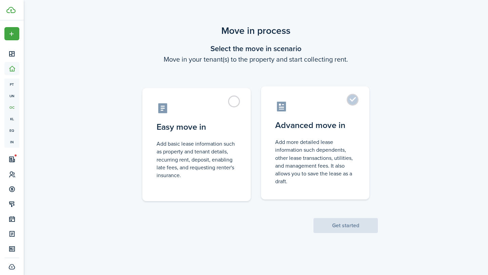
click at [352, 100] on label "Advanced move in Add more detailed lease information such dependents, other lea…" at bounding box center [315, 142] width 108 height 113
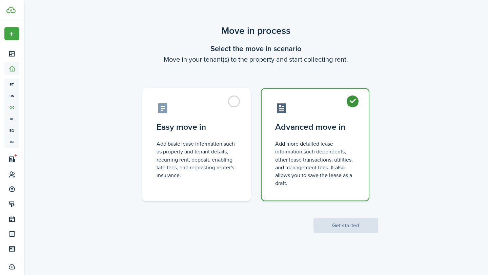
radio input "true"
click at [356, 232] on button "Get started" at bounding box center [345, 225] width 64 height 15
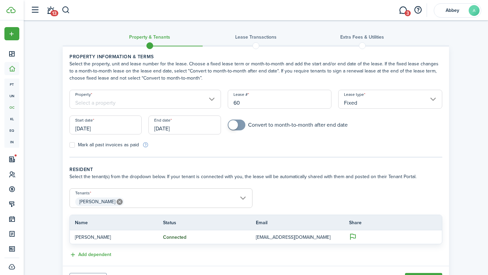
click at [184, 101] on input "Property" at bounding box center [144, 99] width 151 height 19
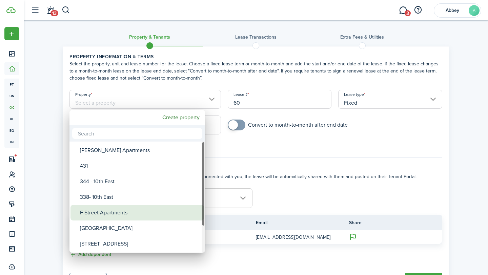
click at [129, 209] on div "F Street Apartments" at bounding box center [140, 213] width 120 height 16
type input "F Street Apartments"
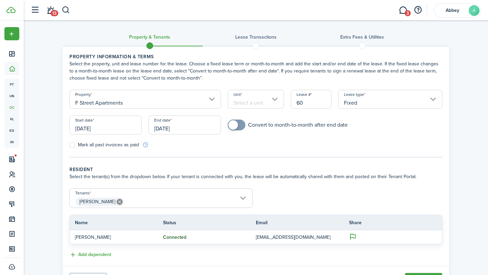
click at [265, 104] on input "Unit" at bounding box center [256, 99] width 57 height 19
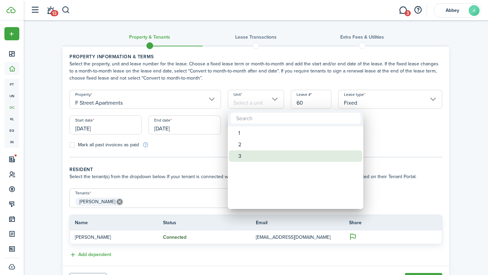
click at [247, 152] on div "3" at bounding box center [298, 156] width 120 height 12
type input "3"
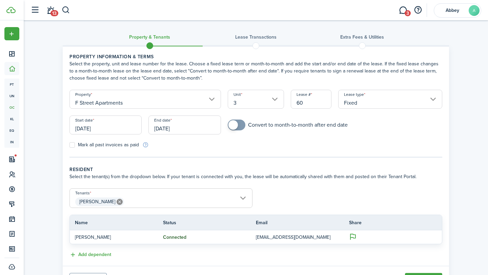
click at [183, 125] on input "[DATE]" at bounding box center [184, 125] width 72 height 19
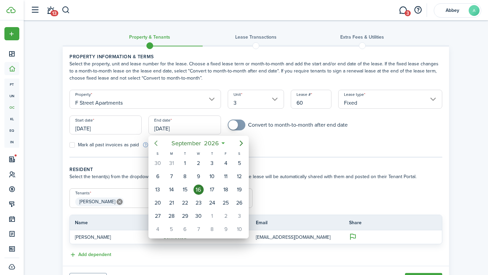
click at [154, 143] on icon "Previous page" at bounding box center [156, 143] width 8 height 8
click at [155, 143] on icon "Previous page" at bounding box center [156, 143] width 3 height 5
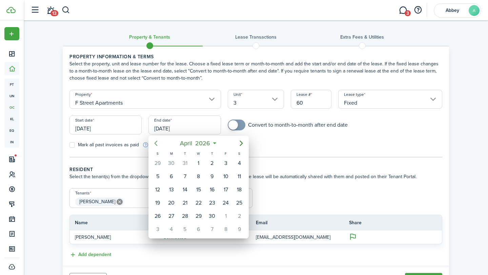
click at [155, 143] on icon "Previous page" at bounding box center [156, 143] width 3 height 5
click at [189, 216] on div "31" at bounding box center [185, 216] width 10 height 10
type input "[DATE]"
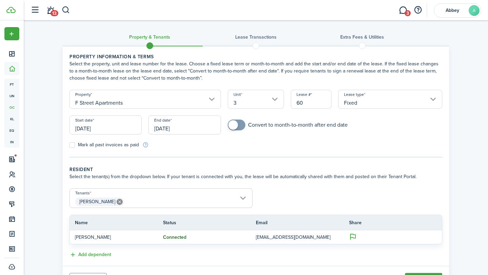
checkbox input "true"
click at [238, 125] on span at bounding box center [236, 125] width 7 height 11
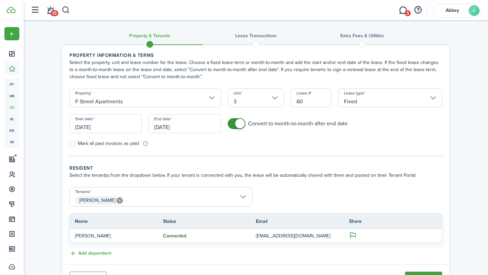
scroll to position [35, 0]
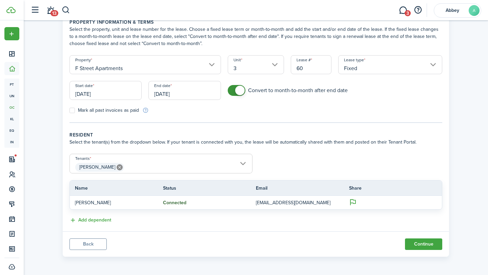
click at [206, 161] on input "[PERSON_NAME]" at bounding box center [161, 158] width 182 height 8
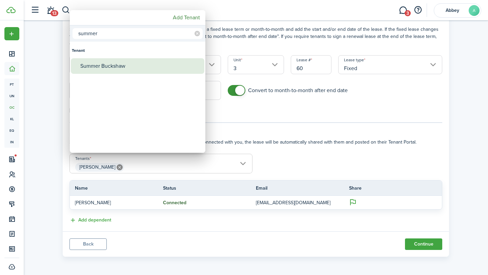
type input "summer"
click at [124, 67] on div "Summer Buckshaw" at bounding box center [140, 66] width 120 height 16
type input "[PERSON_NAME], [PERSON_NAME]"
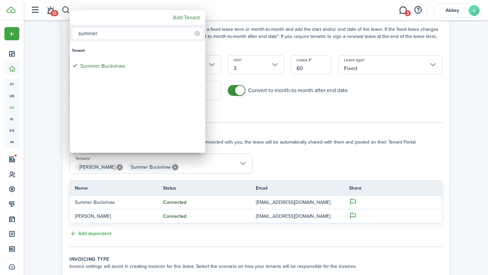
click at [286, 140] on div at bounding box center [244, 138] width 596 height 384
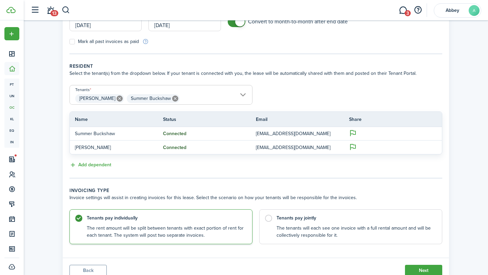
scroll to position [130, 0]
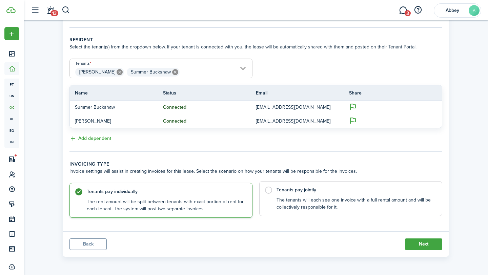
click at [277, 198] on control-radio-card-description "The tenants will each see one invoice with a full rental amount and will be col…" at bounding box center [356, 204] width 159 height 14
radio input "false"
radio input "true"
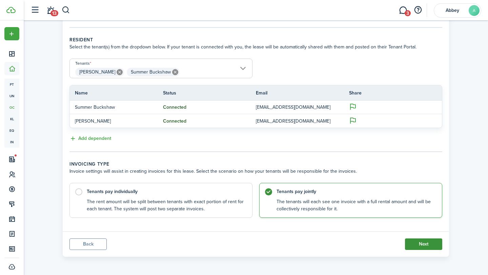
click at [417, 243] on button "Next" at bounding box center [423, 245] width 37 height 12
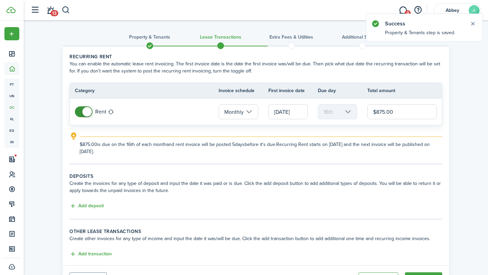
drag, startPoint x: 395, startPoint y: 112, endPoint x: 376, endPoint y: 113, distance: 19.0
click at [376, 113] on input "$875.00" at bounding box center [401, 111] width 69 height 15
type input "$995.00"
click at [374, 151] on explanation-description "$995.00 is due on the 16th of each month and rent invoice will be posted 5 days…" at bounding box center [261, 148] width 363 height 14
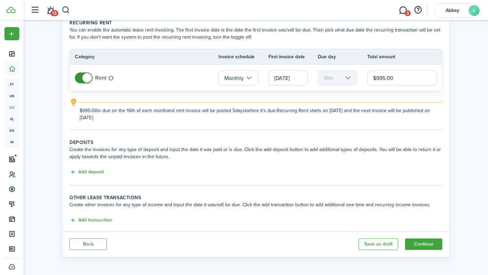
click at [277, 76] on input "[DATE]" at bounding box center [287, 77] width 39 height 15
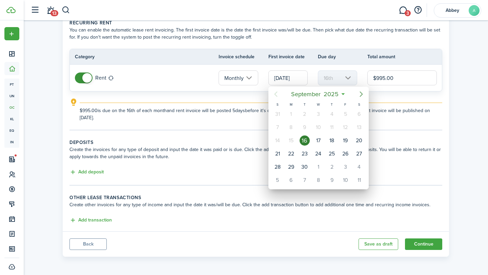
click at [362, 98] on icon "Next page" at bounding box center [361, 94] width 8 height 8
click at [317, 115] on div "1" at bounding box center [318, 114] width 10 height 10
type input "[DATE]"
type input "1st"
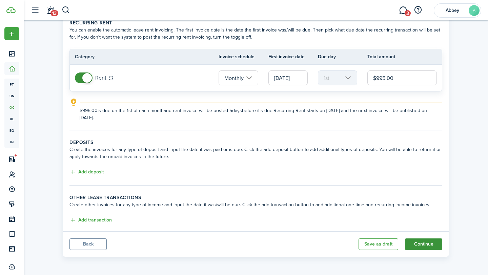
click at [420, 246] on button "Continue" at bounding box center [423, 245] width 37 height 12
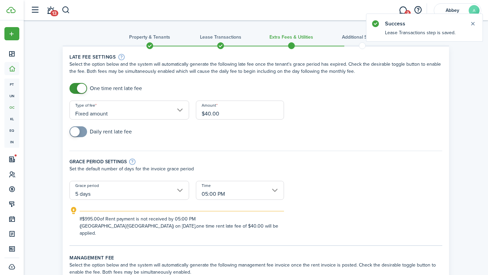
drag, startPoint x: 228, startPoint y: 108, endPoint x: 200, endPoint y: 108, distance: 28.5
click at [199, 108] on input "$40.00" at bounding box center [240, 110] width 88 height 19
drag, startPoint x: 221, startPoint y: 114, endPoint x: 205, endPoint y: 114, distance: 15.6
click at [205, 114] on input "$40.00" at bounding box center [240, 110] width 88 height 19
type input "$75.00"
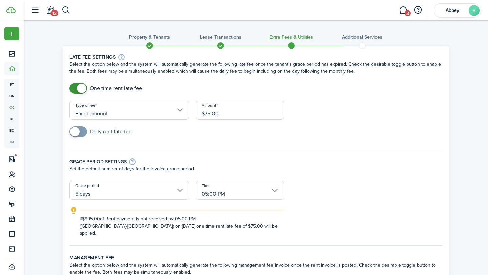
click at [200, 126] on div "Amount $75.00" at bounding box center [239, 114] width 95 height 26
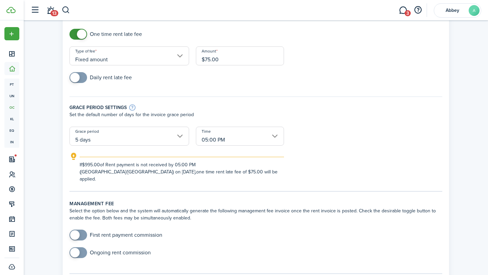
scroll to position [65, 0]
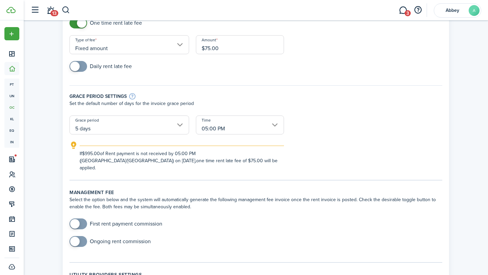
click at [216, 132] on input "05:00 PM" at bounding box center [240, 125] width 88 height 19
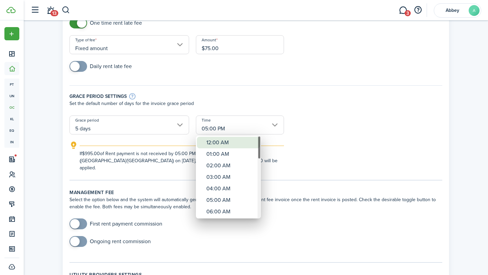
click at [221, 143] on div "12:00 AM" at bounding box center [230, 143] width 49 height 12
type input "12:00 AM"
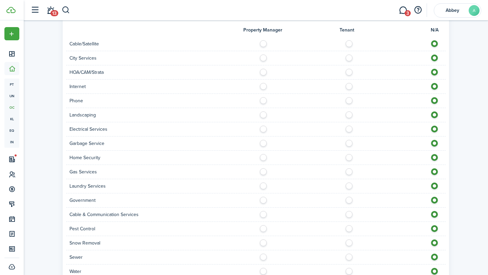
scroll to position [554, 0]
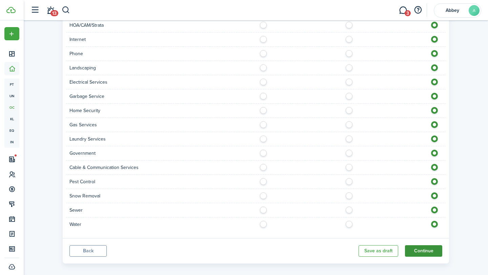
click at [419, 245] on button "Continue" at bounding box center [423, 251] width 37 height 12
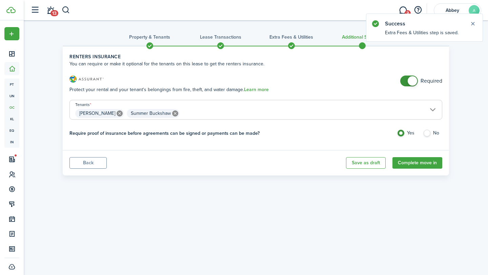
checkbox input "false"
click at [412, 80] on span at bounding box center [412, 80] width 9 height 9
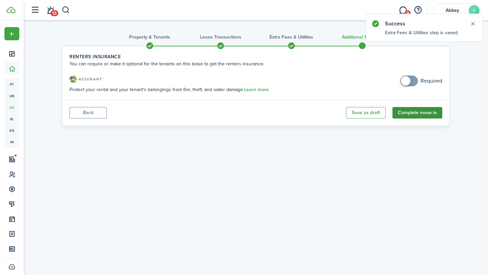
click at [419, 114] on button "Complete move in" at bounding box center [417, 113] width 50 height 12
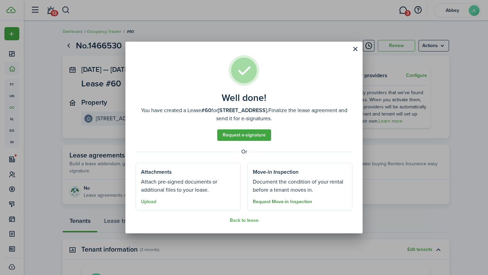
click at [294, 200] on button "Request Move-in Inspection" at bounding box center [282, 201] width 59 height 5
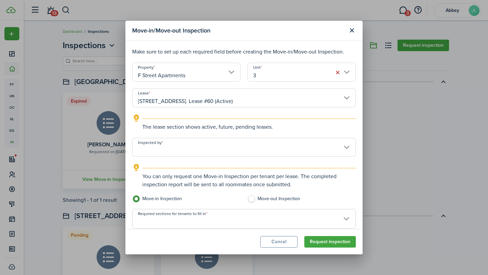
click at [240, 152] on input "Inspected by" at bounding box center [244, 147] width 224 height 19
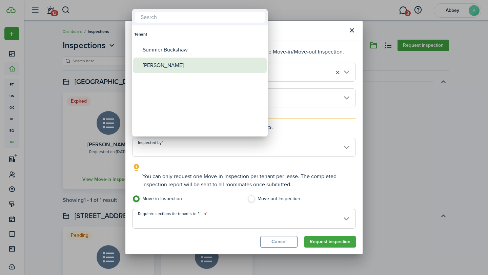
click at [206, 59] on div "[PERSON_NAME]" at bounding box center [203, 66] width 120 height 16
type input "[PERSON_NAME]"
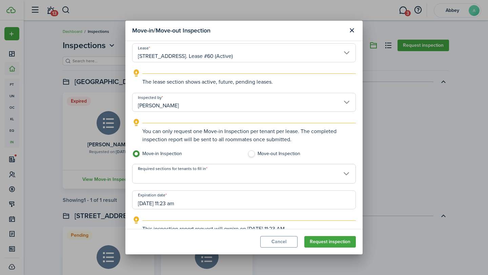
scroll to position [56, 0]
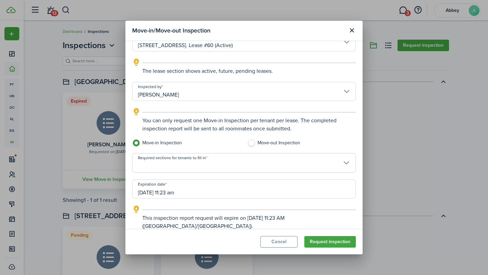
click at [244, 161] on input "Required sections for tenants to fill in" at bounding box center [243, 158] width 223 height 8
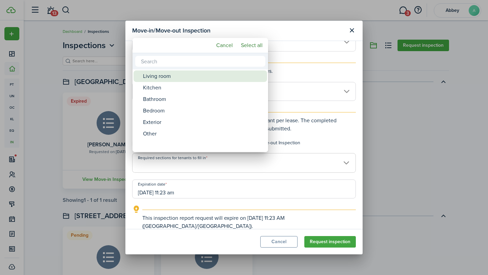
click at [196, 74] on div "Living room" at bounding box center [203, 76] width 120 height 12
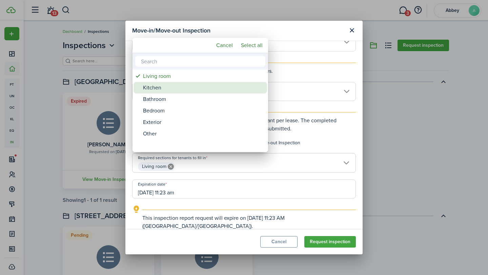
click at [189, 84] on div "Kitchen" at bounding box center [203, 88] width 120 height 12
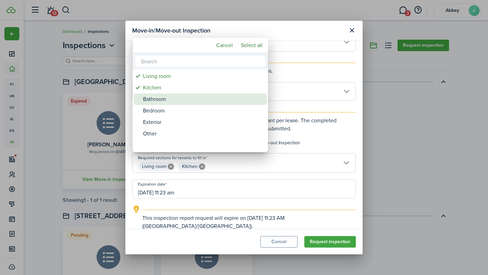
click at [185, 94] on div "Bathroom" at bounding box center [203, 100] width 120 height 12
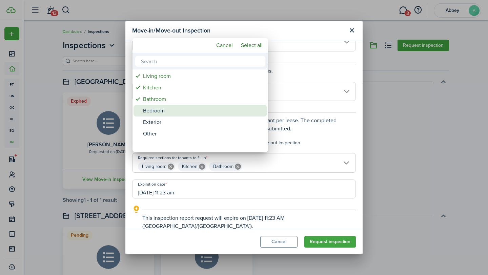
click at [181, 107] on div "Bedroom" at bounding box center [203, 111] width 120 height 12
type input "Living room, Kitchen, Bathroom, Bedroom"
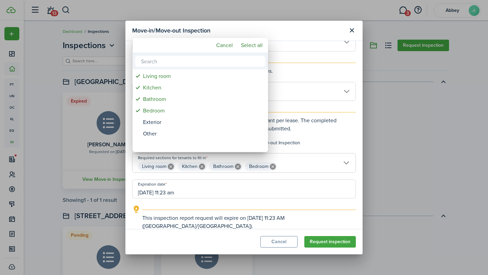
click at [279, 34] on div at bounding box center [244, 138] width 596 height 384
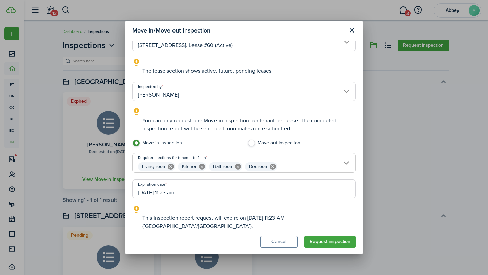
click at [179, 186] on input "[DATE] 11:23 am" at bounding box center [244, 189] width 224 height 19
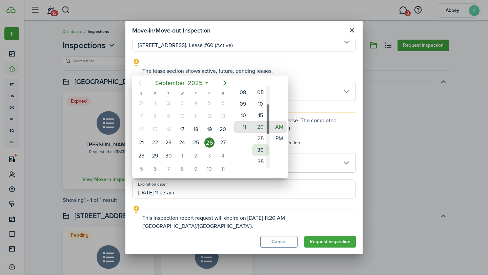
click at [260, 148] on mbsc-wheel-item "30" at bounding box center [260, 150] width 17 height 12
click at [281, 137] on mbsc-wheel-item "PM" at bounding box center [279, 139] width 17 height 12
type input "[DATE] 11:30 pm"
click at [298, 209] on div at bounding box center [244, 138] width 596 height 384
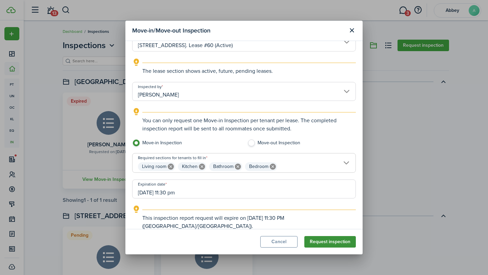
click at [328, 242] on button "Request inspection" at bounding box center [330, 242] width 52 height 12
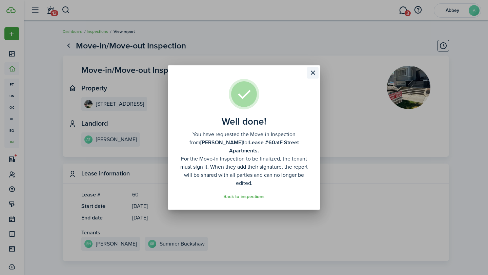
click at [311, 78] on button "Close modal" at bounding box center [313, 73] width 12 height 12
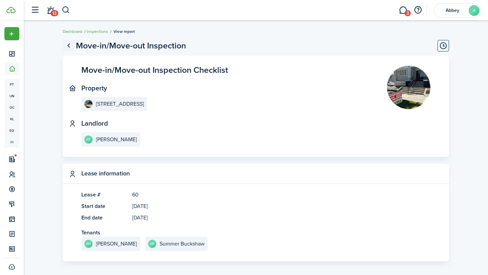
click at [69, 47] on link "Go back" at bounding box center [69, 46] width 12 height 12
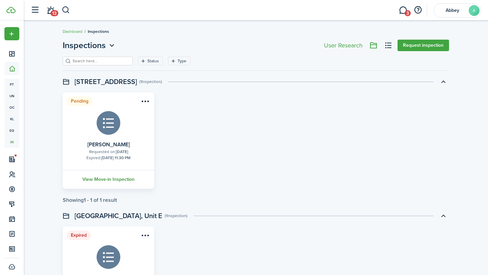
click at [113, 180] on link "View Move-in Inspection" at bounding box center [109, 179] width 94 height 19
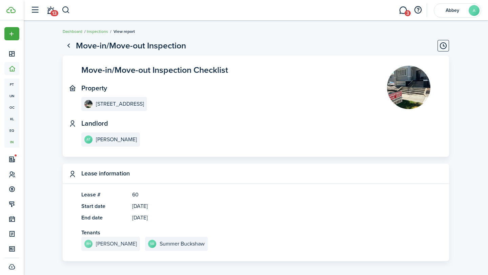
click at [107, 241] on e-details-info-title "[PERSON_NAME]" at bounding box center [116, 244] width 41 height 6
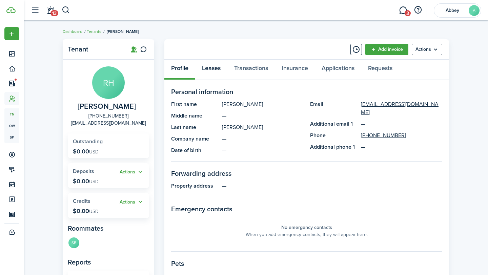
click at [222, 69] on link "Leases" at bounding box center [211, 70] width 32 height 20
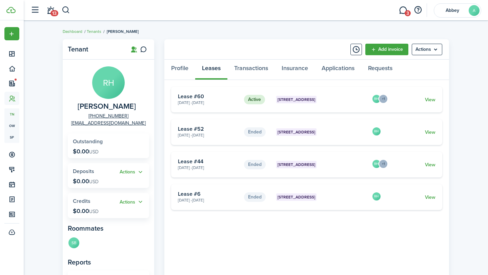
click at [430, 95] on card "Active [GEOGRAPHIC_DATA] 3 [DATE] - [DATE] Lease #60 RH +1 View" at bounding box center [306, 100] width 271 height 26
click at [430, 100] on link "View" at bounding box center [430, 99] width 11 height 7
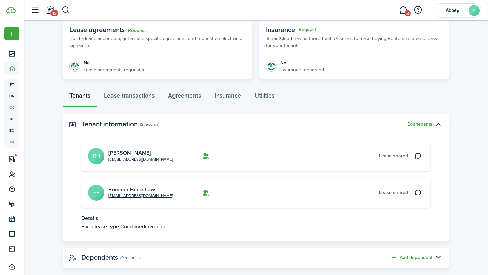
scroll to position [137, 0]
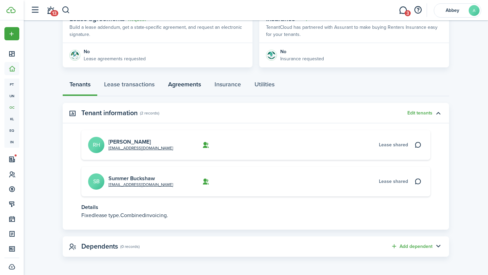
click at [179, 85] on link "Agreements" at bounding box center [184, 86] width 46 height 20
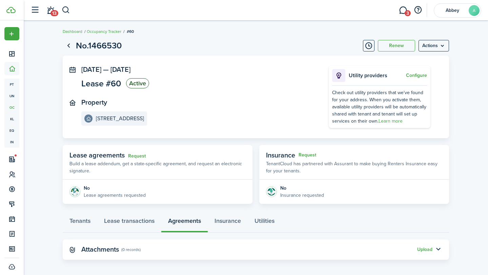
scroll to position [3, 0]
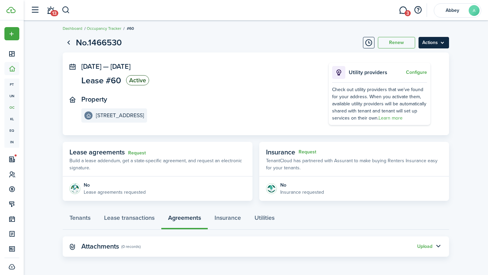
click at [428, 43] on menu-btn "Actions" at bounding box center [433, 43] width 30 height 12
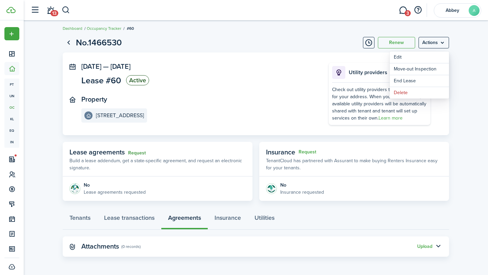
click at [142, 152] on link "Request" at bounding box center [137, 152] width 18 height 5
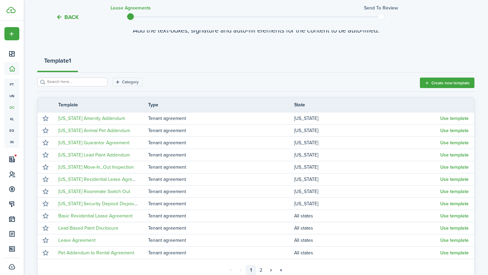
scroll to position [121, 0]
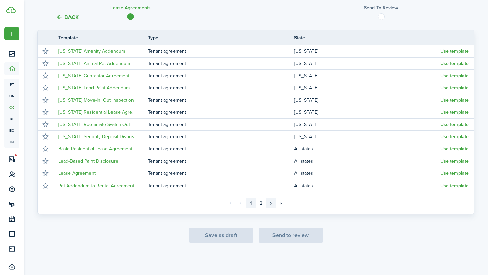
click at [270, 202] on link "»" at bounding box center [271, 203] width 10 height 10
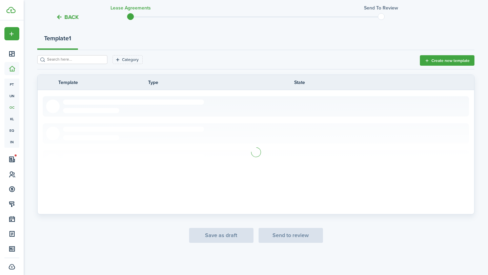
scroll to position [11, 0]
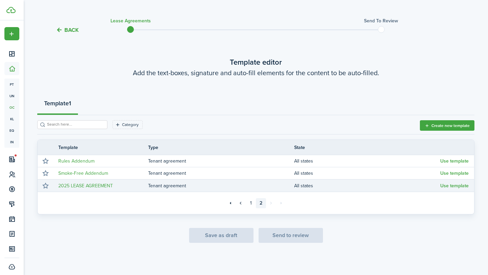
click at [138, 189] on td "2025 LEASE AGREEMENT" at bounding box center [100, 185] width 95 height 9
click at [465, 185] on button "Use template" at bounding box center [454, 185] width 28 height 5
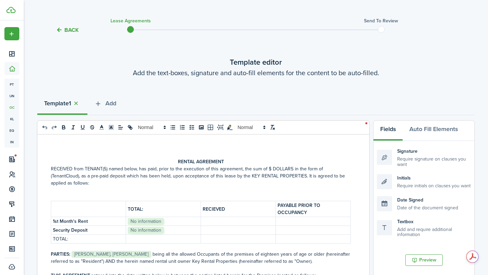
scroll to position [0, 0]
click at [198, 218] on p "﻿ No information ﻿" at bounding box center [163, 221] width 71 height 7
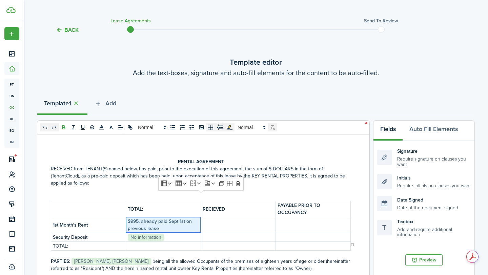
click at [238, 222] on p at bounding box center [238, 225] width 71 height 7
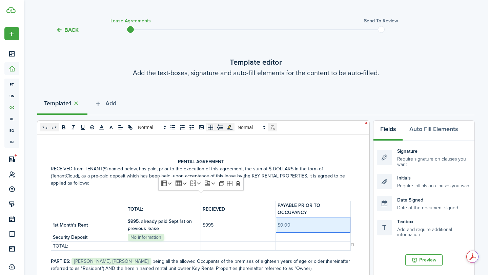
click at [167, 234] on p "﻿ No information ﻿" at bounding box center [163, 237] width 71 height 7
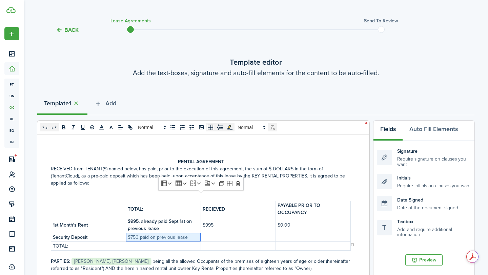
click at [207, 234] on p at bounding box center [238, 237] width 71 height 7
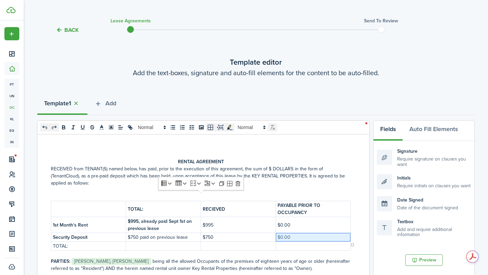
click at [293, 243] on p at bounding box center [313, 246] width 71 height 7
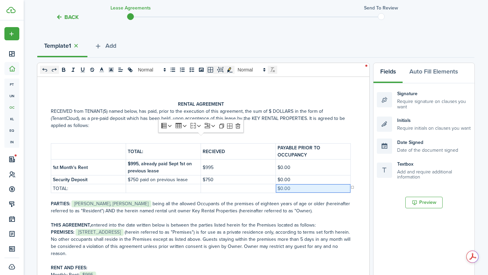
scroll to position [70, 0]
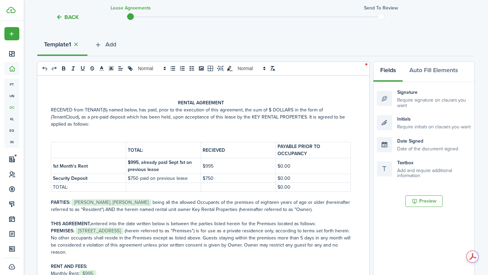
click at [187, 203] on span "﻿﻿﻿ [PERSON_NAME], [PERSON_NAME] ﻿﻿﻿ being all the allowed Occupants of the pre…" at bounding box center [200, 206] width 299 height 14
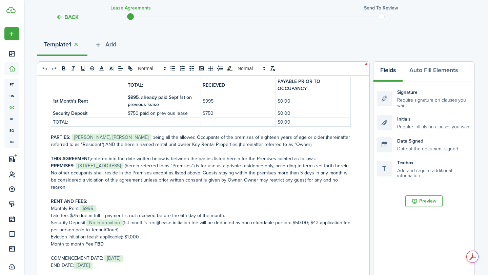
scroll to position [66, 0]
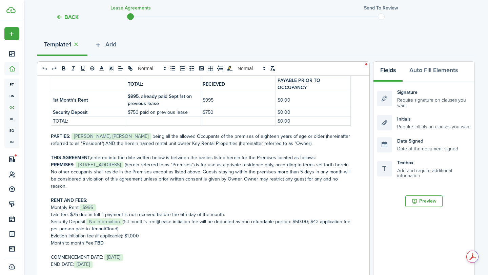
click at [183, 204] on p "Monthly Rent:﻿﻿﻿ $995 ﻿﻿﻿" at bounding box center [201, 207] width 300 height 7
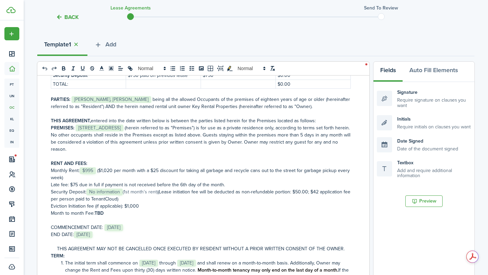
scroll to position [104, 0]
drag, startPoint x: 125, startPoint y: 185, endPoint x: 87, endPoint y: 184, distance: 37.6
click at [87, 188] on span "﻿ No information ﻿﻿ (1st month’s rent)" at bounding box center [121, 191] width 71 height 7
click at [123, 202] on span "Eviction Initiation fee (if applicable): $1,000" at bounding box center [95, 205] width 88 height 7
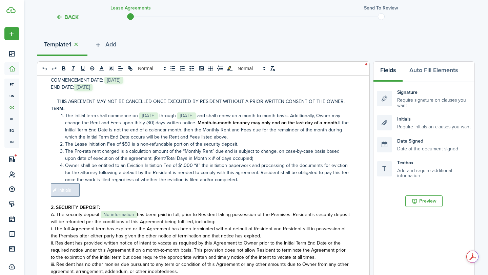
scroll to position [273, 0]
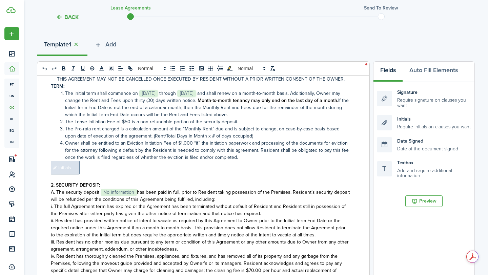
click at [69, 165] on span "Initials" at bounding box center [65, 168] width 29 height 14
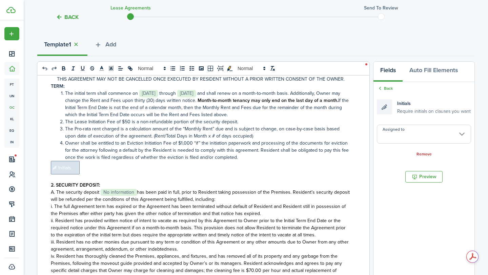
click at [407, 138] on input "Assigned to" at bounding box center [424, 134] width 94 height 19
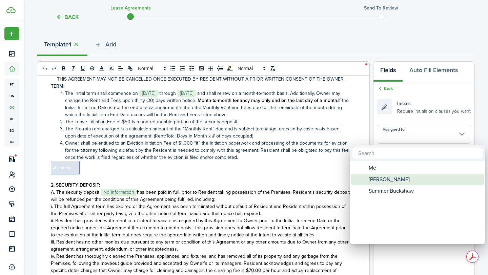
click at [383, 183] on span "[PERSON_NAME]" at bounding box center [389, 180] width 41 height 12
type input "[PERSON_NAME]"
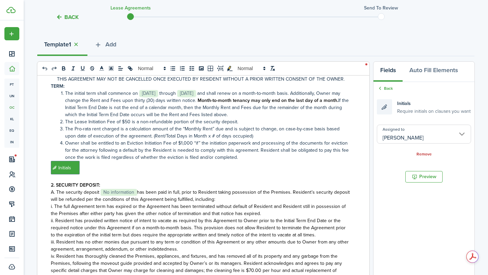
click at [295, 165] on p "﻿ Initials ﻿" at bounding box center [201, 168] width 300 height 14
click at [417, 125] on input "Assigned to" at bounding box center [424, 134] width 94 height 19
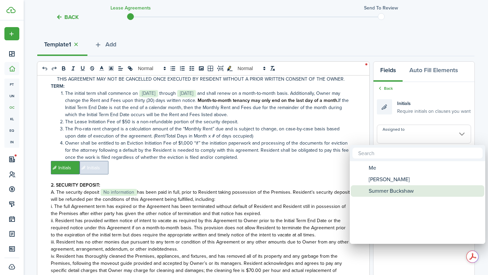
click at [392, 186] on span "Summer Buckshaw" at bounding box center [391, 191] width 45 height 12
type input "Summer Buckshaw"
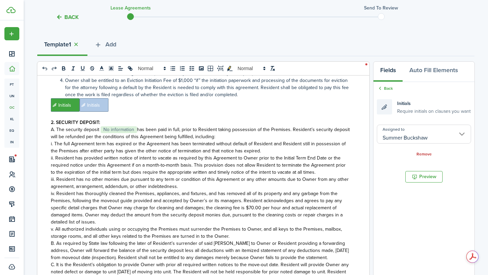
scroll to position [336, 0]
click at [136, 126] on span "A. The security deposit ﻿﻿﻿ No information ﻿﻿﻿ has been paid in full, prior to …" at bounding box center [200, 133] width 299 height 14
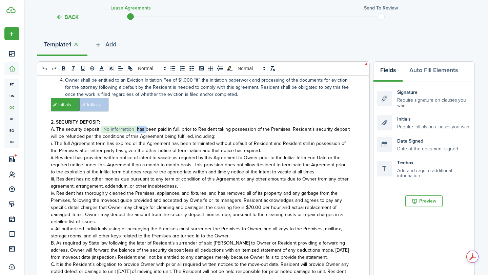
drag, startPoint x: 136, startPoint y: 124, endPoint x: 102, endPoint y: 122, distance: 34.6
click at [102, 126] on span "A. The security deposit ﻿﻿﻿ No information ﻿﻿﻿ has been paid in full, prior to …" at bounding box center [200, 133] width 299 height 14
click at [99, 126] on span "A. The security deposit ﻿﻿﻿$750 has been paid in full, prior to Resident taking…" at bounding box center [195, 133] width 289 height 14
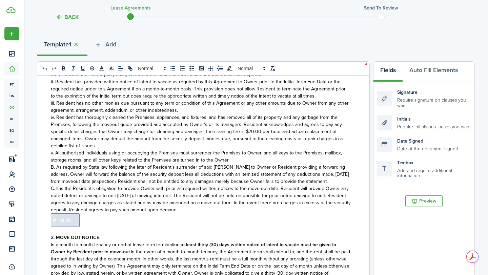
scroll to position [423, 0]
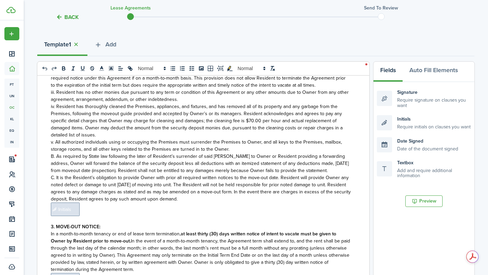
click at [75, 203] on span "Initials" at bounding box center [65, 210] width 29 height 14
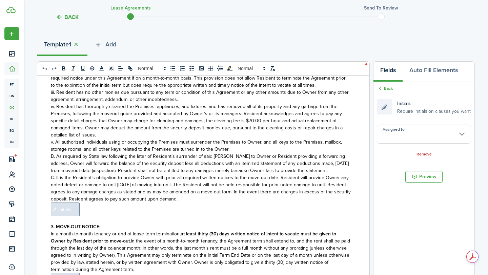
click at [402, 138] on input "Assigned to" at bounding box center [424, 134] width 94 height 19
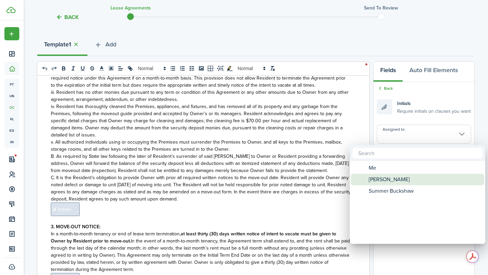
click at [382, 179] on span "[PERSON_NAME]" at bounding box center [389, 180] width 41 height 12
type input "[PERSON_NAME]"
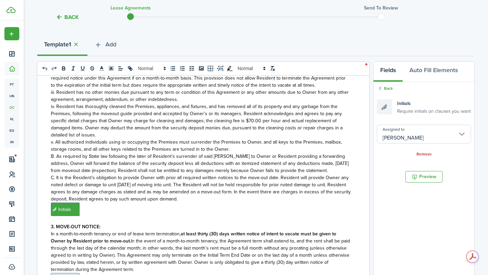
click at [311, 206] on p "﻿ Initials ﻿" at bounding box center [201, 210] width 300 height 14
click at [420, 126] on input "Assigned to" at bounding box center [424, 134] width 94 height 19
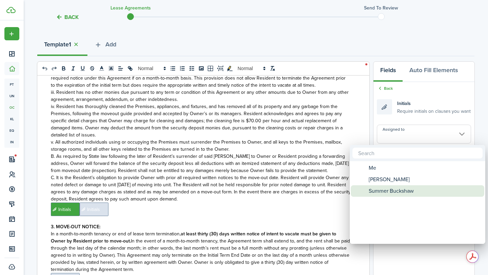
click at [393, 193] on span "Summer Buckshaw" at bounding box center [391, 191] width 45 height 12
type input "Summer Buckshaw"
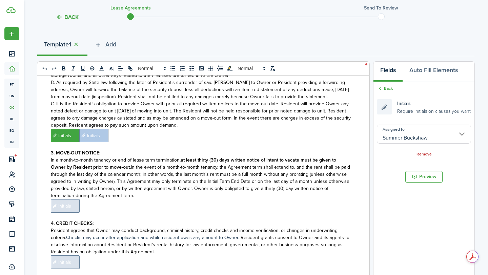
scroll to position [498, 0]
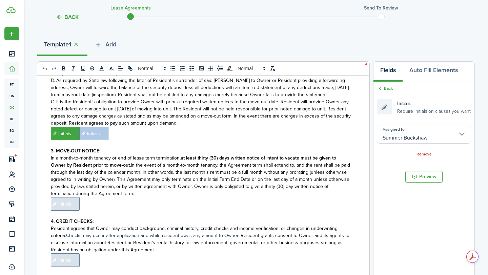
click at [75, 197] on span "Initials" at bounding box center [65, 204] width 29 height 14
click at [412, 131] on input "Assigned to" at bounding box center [424, 134] width 94 height 19
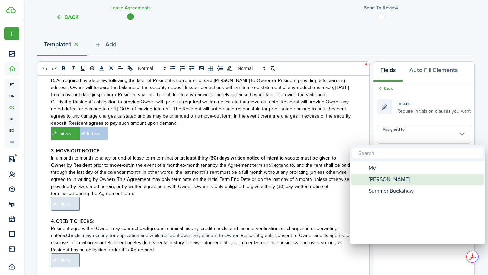
click at [384, 180] on span "[PERSON_NAME]" at bounding box center [389, 180] width 41 height 12
type input "[PERSON_NAME]"
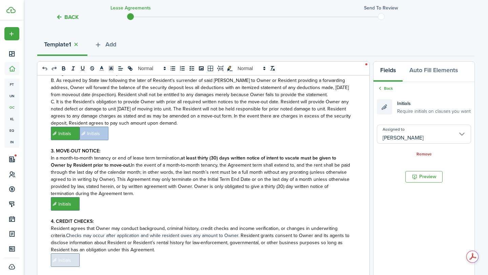
click at [298, 200] on p "﻿ Initials ﻿" at bounding box center [201, 204] width 300 height 14
click at [415, 126] on input "Assigned to" at bounding box center [424, 134] width 94 height 19
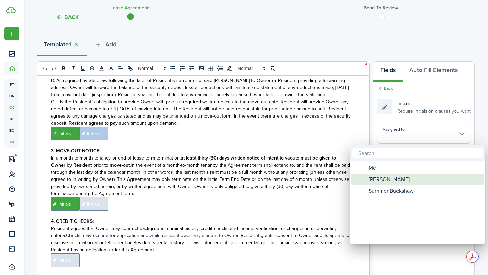
click at [392, 184] on span "[PERSON_NAME]" at bounding box center [389, 180] width 41 height 12
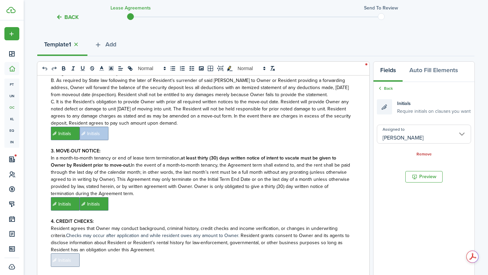
click at [405, 138] on input "[PERSON_NAME]" at bounding box center [424, 134] width 94 height 19
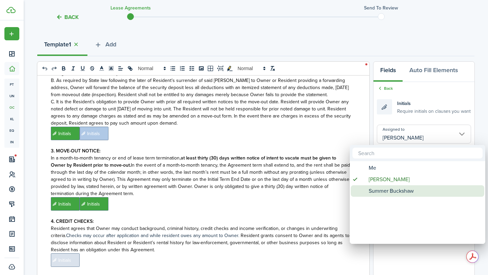
click at [395, 189] on span "Summer Buckshaw" at bounding box center [391, 191] width 45 height 12
type input "Summer Buckshaw"
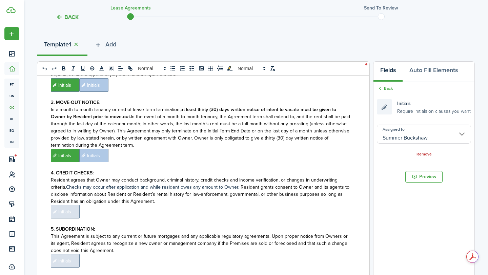
scroll to position [647, 0]
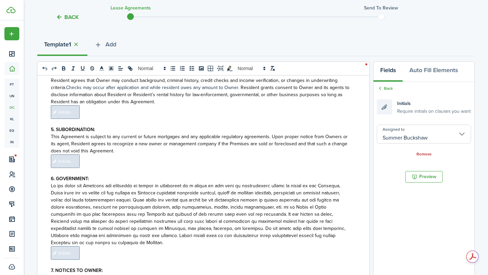
click at [73, 107] on span "Initials" at bounding box center [65, 112] width 29 height 14
click at [418, 132] on input "Assigned to" at bounding box center [424, 134] width 94 height 19
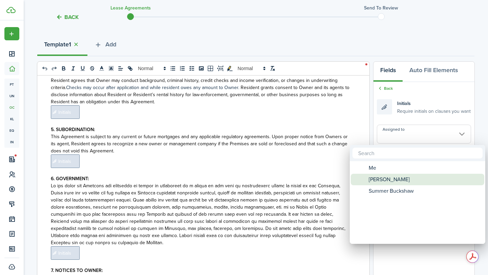
click at [383, 182] on span "[PERSON_NAME]" at bounding box center [389, 180] width 41 height 12
type input "[PERSON_NAME]"
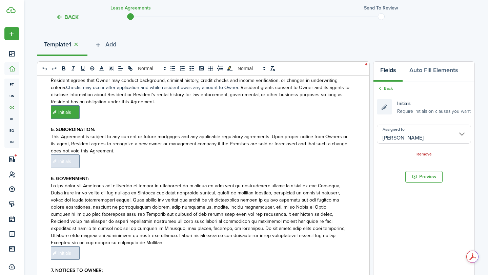
click at [204, 105] on p "﻿ Initials ﻿" at bounding box center [201, 112] width 300 height 14
click at [397, 136] on input "Assigned to" at bounding box center [424, 134] width 94 height 19
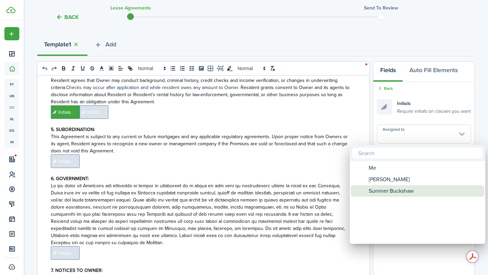
click at [383, 193] on span "Summer Buckshaw" at bounding box center [391, 191] width 45 height 12
type input "Summer Buckshaw"
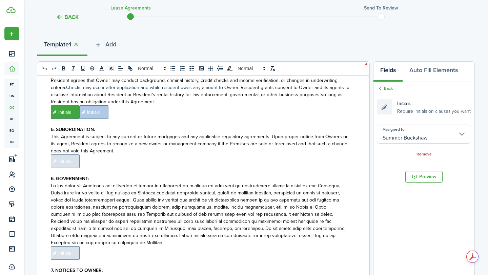
click at [70, 157] on span "Initials" at bounding box center [65, 162] width 29 height 14
click at [445, 132] on input "Assigned to" at bounding box center [424, 134] width 94 height 19
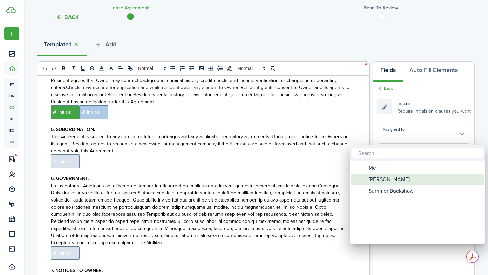
click at [400, 177] on span "[PERSON_NAME]" at bounding box center [389, 180] width 41 height 12
type input "[PERSON_NAME]"
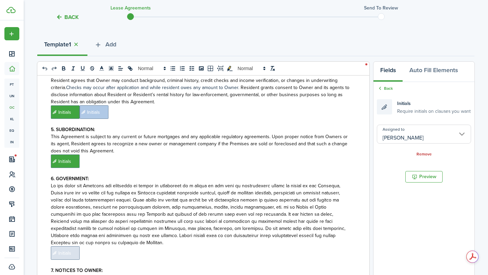
click at [329, 155] on p "﻿ Initials ﻿" at bounding box center [201, 162] width 300 height 14
click at [426, 124] on div "Back Initials Require initials on clauses you want Assigned to Remove" at bounding box center [423, 121] width 101 height 79
click at [424, 132] on input "Assigned to" at bounding box center [424, 134] width 94 height 19
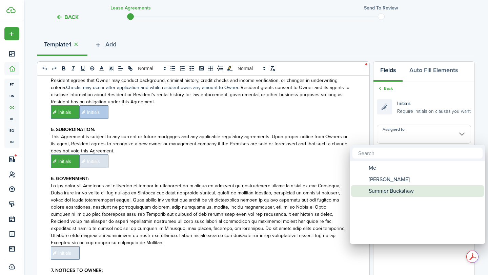
click at [398, 189] on span "Summer Buckshaw" at bounding box center [391, 191] width 45 height 12
type input "Summer Buckshaw"
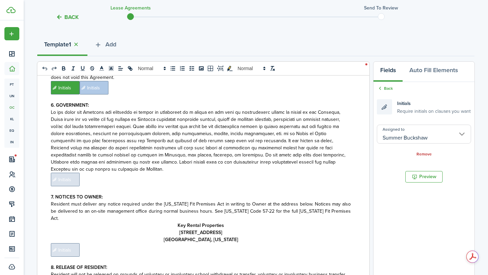
scroll to position [726, 0]
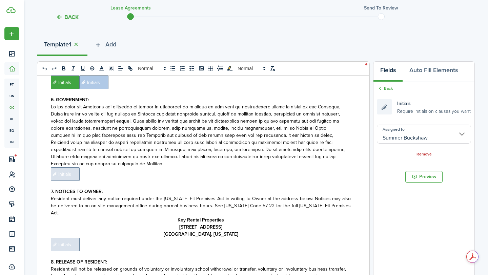
click at [68, 168] on span "Initials" at bounding box center [65, 174] width 29 height 14
click at [404, 139] on input "Assigned to" at bounding box center [424, 134] width 94 height 19
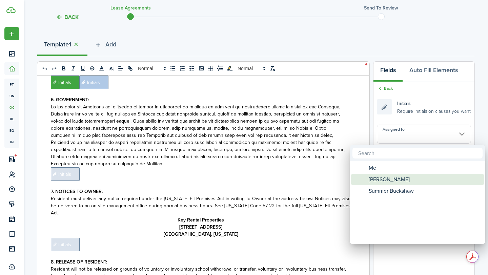
click at [380, 179] on span "[PERSON_NAME]" at bounding box center [389, 180] width 41 height 12
type input "[PERSON_NAME]"
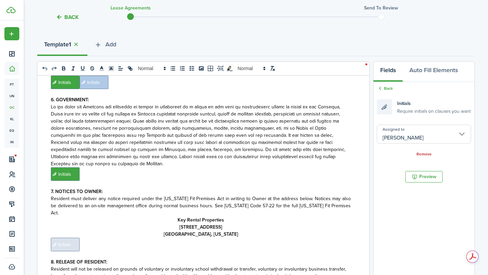
click at [358, 176] on div "RENTAL AGREEMENT RECEIVED from TENANT(S) named below, has paid, prior to the ex…" at bounding box center [200, 209] width 327 height 266
click at [421, 134] on input "Assigned to" at bounding box center [424, 134] width 94 height 19
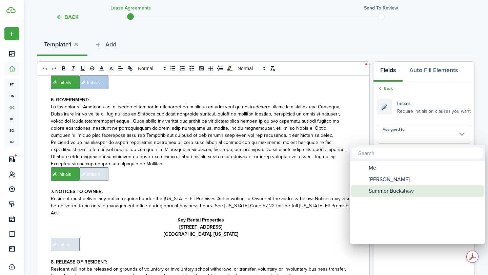
click at [390, 190] on span "Summer Buckshaw" at bounding box center [391, 191] width 45 height 12
type input "Summer Buckshaw"
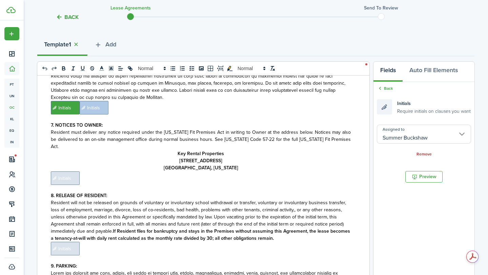
scroll to position [807, 0]
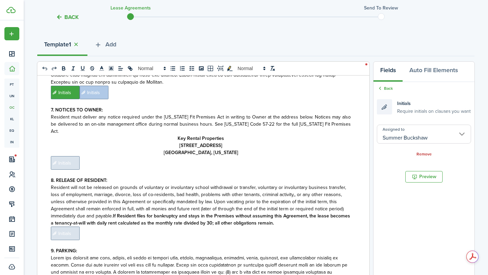
click at [60, 156] on span "Initials" at bounding box center [65, 163] width 29 height 14
click at [468, 134] on input "Assigned to" at bounding box center [424, 134] width 94 height 19
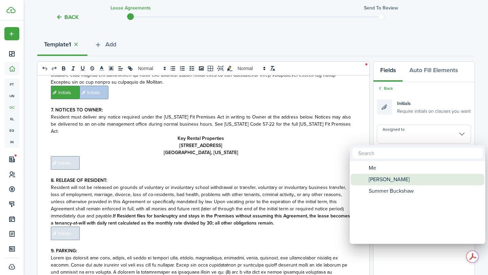
click at [403, 174] on span "[PERSON_NAME]" at bounding box center [389, 180] width 41 height 12
type input "[PERSON_NAME]"
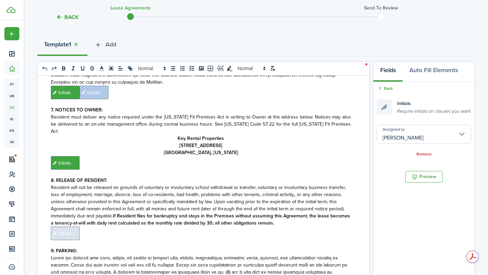
click at [304, 149] on p "[GEOGRAPHIC_DATA], [US_STATE]" at bounding box center [201, 152] width 300 height 7
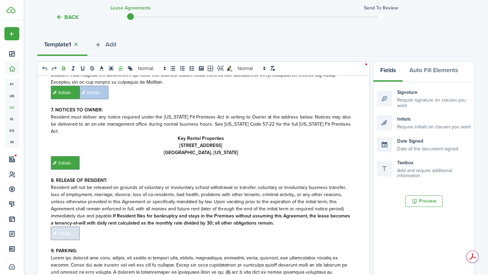
click at [279, 156] on p "﻿ Initials ﻿" at bounding box center [201, 163] width 300 height 14
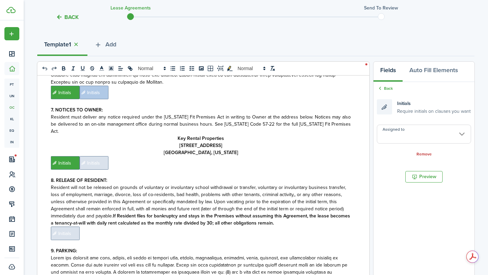
click at [413, 132] on input "Assigned to" at bounding box center [424, 134] width 94 height 19
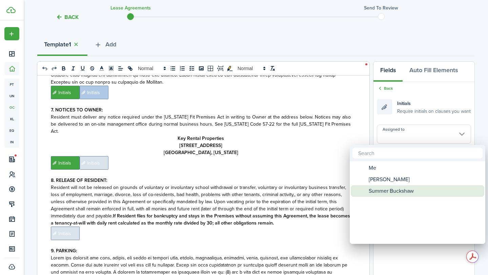
click at [387, 194] on span "Summer Buckshaw" at bounding box center [391, 191] width 45 height 12
type input "Summer Buckshaw"
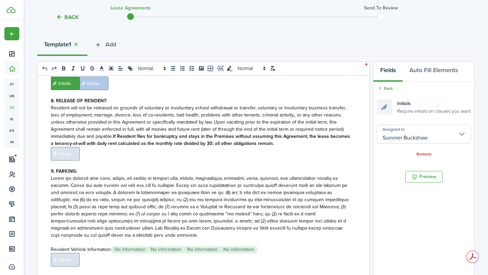
scroll to position [889, 0]
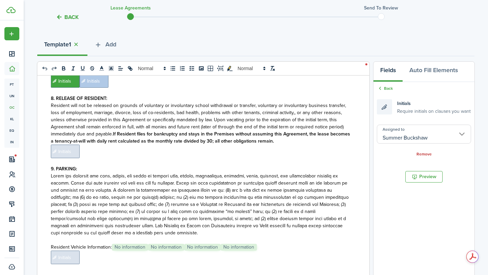
click at [67, 145] on span "Initials" at bounding box center [65, 152] width 29 height 14
click at [444, 141] on input "Assigned to" at bounding box center [424, 134] width 94 height 19
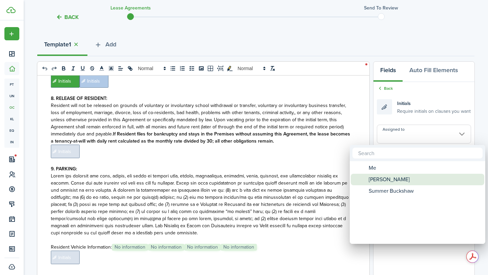
click at [401, 178] on span "[PERSON_NAME]" at bounding box center [389, 180] width 41 height 12
type input "[PERSON_NAME]"
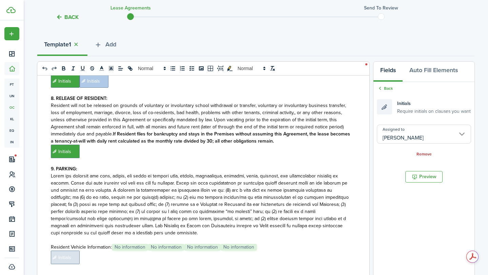
click at [239, 145] on p "﻿ Initials ﻿" at bounding box center [201, 152] width 300 height 14
click at [476, 143] on div "Back Lease Agreements Send to review Template editor Add the text-boxes, signat…" at bounding box center [256, 196] width 464 height 485
click at [461, 138] on input "Assigned to" at bounding box center [424, 134] width 94 height 19
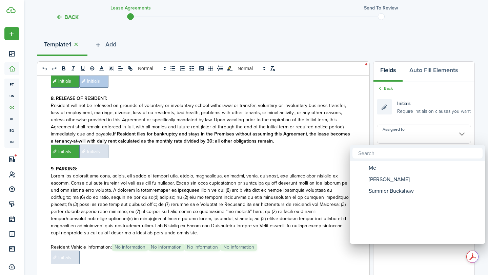
click at [401, 197] on mbsc-wheel-item "Assigned to" at bounding box center [418, 203] width 134 height 12
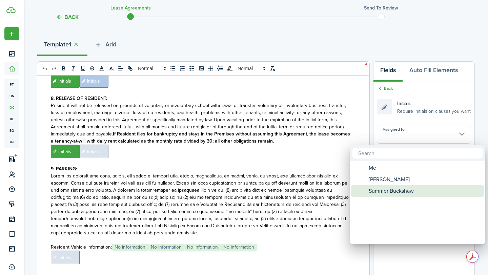
click at [401, 195] on span "Summer Buckshaw" at bounding box center [391, 191] width 45 height 12
type input "Summer Buckshaw"
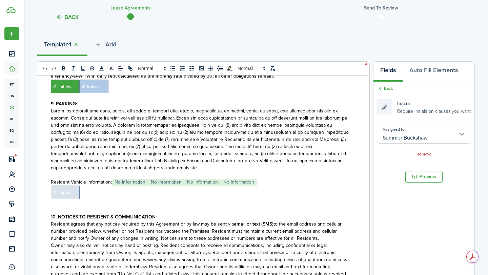
scroll to position [955, 0]
drag, startPoint x: 262, startPoint y: 168, endPoint x: 120, endPoint y: 168, distance: 141.3
click at [120, 178] on p "Resident Vehicle Information:﻿﻿﻿ No information ﻿ No information ﻿ No informati…" at bounding box center [201, 181] width 300 height 7
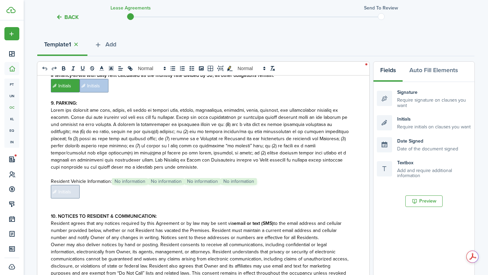
click at [239, 178] on span "No information" at bounding box center [239, 181] width 36 height 7
click at [274, 178] on p "Resident Vehicle Information:﻿﻿﻿ No information ﻿ No information ﻿ No informati…" at bounding box center [201, 181] width 300 height 7
click at [273, 178] on p "Resident Vehicle Information:﻿﻿﻿ No information ﻿ No information ﻿ No informati…" at bounding box center [201, 181] width 300 height 7
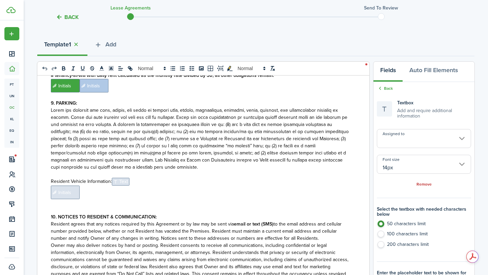
click at [432, 139] on input "Assigned to" at bounding box center [424, 138] width 94 height 19
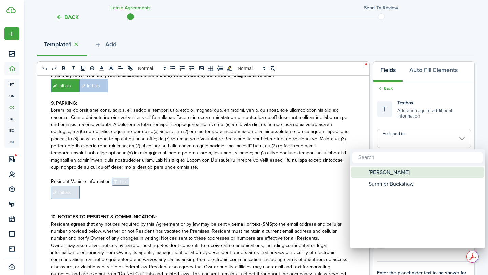
click at [404, 173] on span "[PERSON_NAME]" at bounding box center [389, 173] width 41 height 12
type input "[PERSON_NAME]"
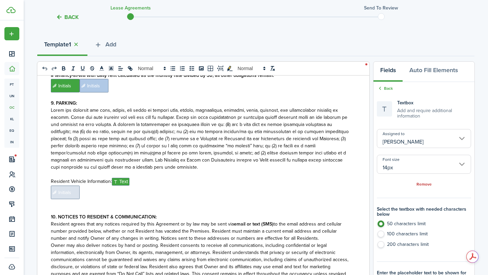
click at [233, 171] on p "﻿﻿" at bounding box center [201, 174] width 300 height 7
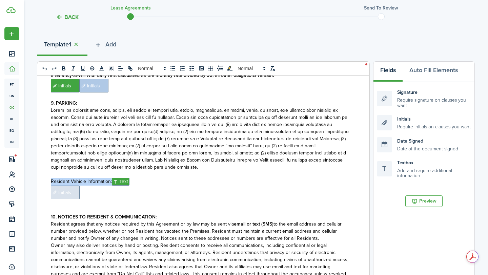
drag, startPoint x: 49, startPoint y: 168, endPoint x: 111, endPoint y: 169, distance: 61.7
click at [111, 169] on div "RENTAL AGREEMENT RECEIVED from TENANT(S) named below, has paid, prior to the ex…" at bounding box center [200, 209] width 327 height 266
copy span "Resident Vehicle Information:"
click at [141, 171] on p "﻿﻿" at bounding box center [201, 174] width 300 height 7
click at [140, 178] on p "Resident Vehicle Information:﻿﻿﻿﻿ ﻿ Text ﻿" at bounding box center [201, 182] width 300 height 8
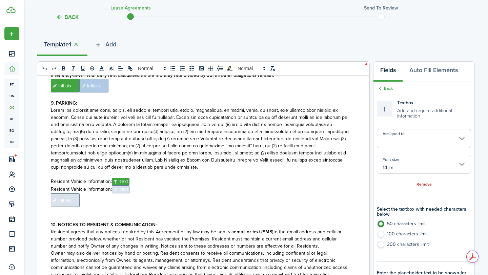
click at [409, 141] on input "Assigned to" at bounding box center [424, 138] width 94 height 19
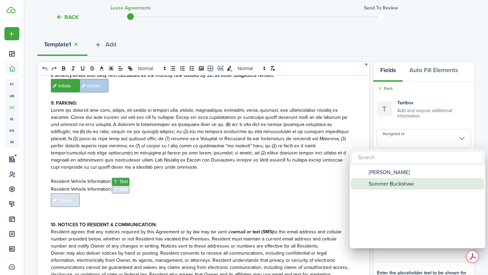
click at [387, 186] on span "Summer Buckshaw" at bounding box center [391, 184] width 45 height 12
type input "Summer Buckshaw"
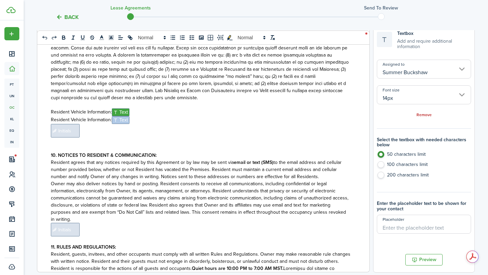
scroll to position [140, 0]
click at [409, 229] on input "Placeholder" at bounding box center [424, 223] width 94 height 19
type input "Vehicle Make, Model and Color"
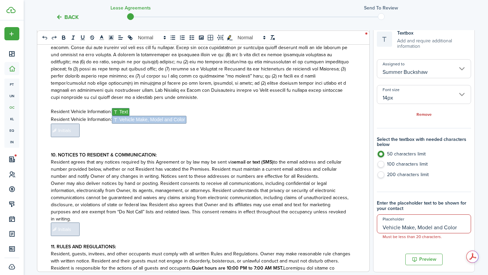
click at [417, 164] on label "100 characters limit" at bounding box center [424, 166] width 94 height 10
radio input "false"
radio input "true"
click at [416, 228] on input "Vehicle Make, Model and Color" at bounding box center [424, 223] width 94 height 19
click at [438, 228] on input "Vehicle Make, Model and Color" at bounding box center [424, 223] width 94 height 19
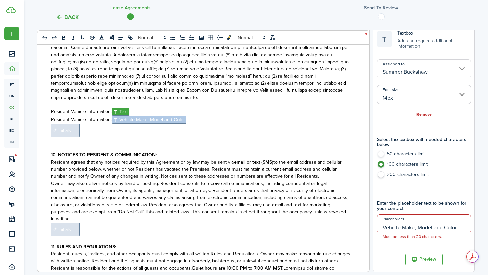
click at [438, 228] on input "Vehicle Make, Model and Color" at bounding box center [424, 223] width 94 height 19
click at [462, 195] on div "Enter the placeholder text to be shown for your contact Placeholder Vehicle Mak…" at bounding box center [424, 213] width 94 height 42
click at [391, 226] on input "Vehicle Make, Model, Color" at bounding box center [424, 223] width 94 height 19
type input "Make, Model, Color"
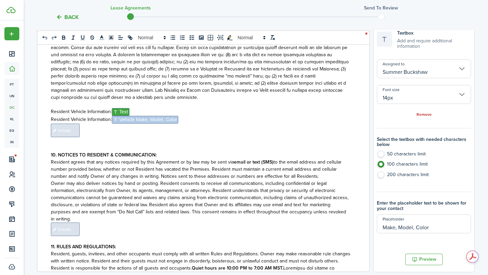
click at [406, 156] on label "50 characters limit" at bounding box center [424, 156] width 94 height 10
radio input "true"
drag, startPoint x: 437, startPoint y: 227, endPoint x: 370, endPoint y: 228, distance: 67.1
click at [370, 228] on div "0 x 0 RENTAL AGREEMENT RECEIVED from TENANT(S) named below, has paid, prior to …" at bounding box center [255, 132] width 437 height 281
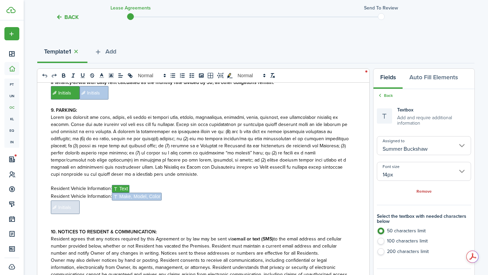
scroll to position [32, 0]
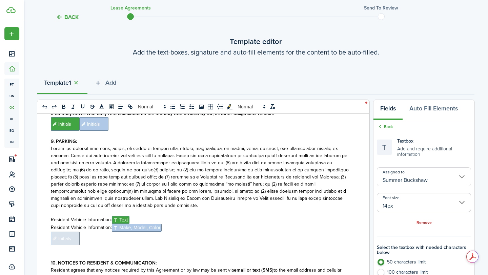
click at [262, 245] on p at bounding box center [201, 248] width 300 height 7
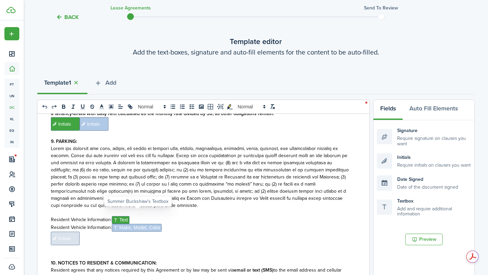
click at [147, 224] on span "Make, Model, Color" at bounding box center [137, 228] width 50 height 8
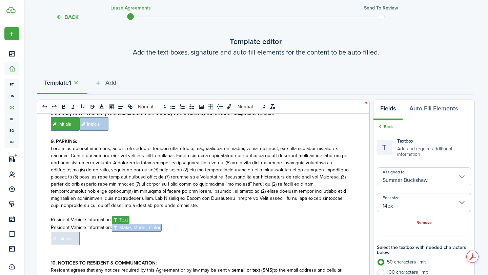
click at [191, 209] on p "﻿﻿" at bounding box center [201, 212] width 300 height 7
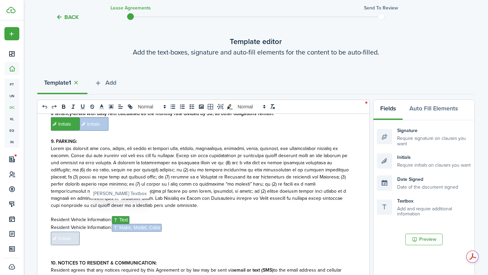
click at [123, 216] on span "Text" at bounding box center [121, 220] width 18 height 8
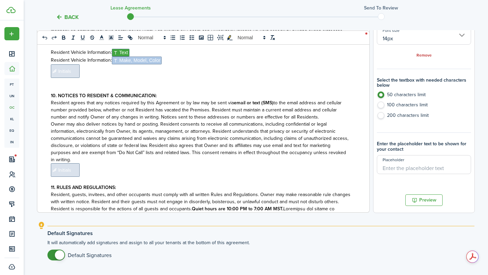
scroll to position [216, 0]
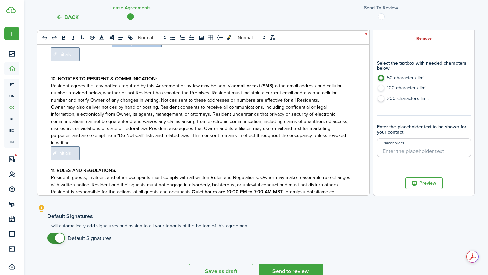
click at [421, 148] on input "Placeholder" at bounding box center [424, 147] width 94 height 19
paste input "Make, Model, Color"
type input "Make, Model, Color"
click at [336, 160] on p at bounding box center [201, 163] width 300 height 7
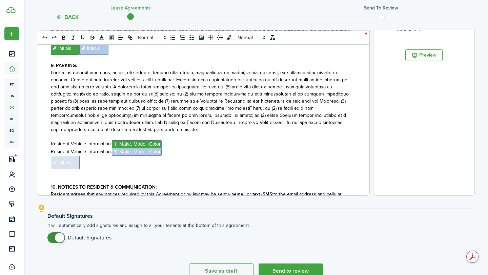
scroll to position [849, 0]
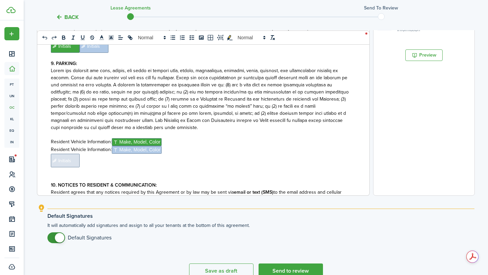
click at [76, 154] on span "Initials" at bounding box center [65, 161] width 29 height 14
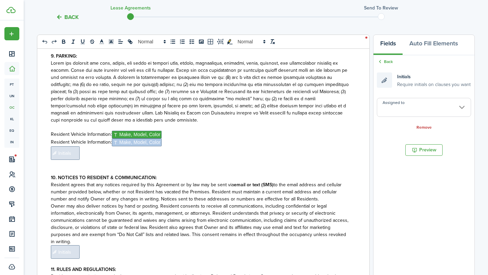
scroll to position [987, 0]
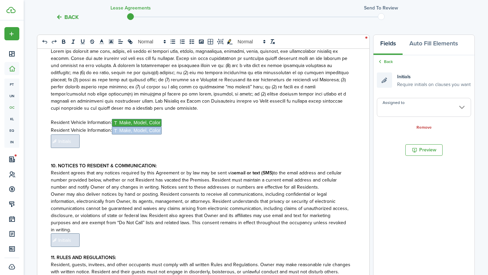
click at [428, 111] on input "Assigned to" at bounding box center [424, 107] width 94 height 19
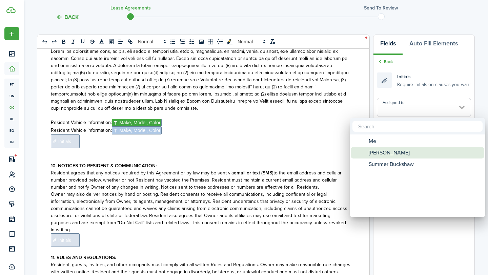
click at [390, 154] on span "[PERSON_NAME]" at bounding box center [389, 153] width 41 height 12
type input "[PERSON_NAME]"
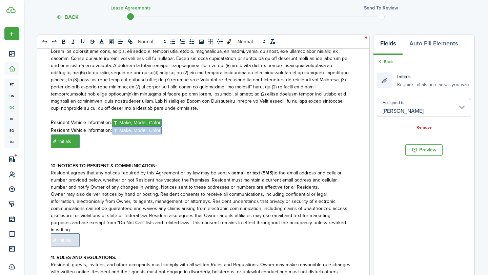
click at [281, 135] on p "﻿ Initials ﻿﻿﻿﻿" at bounding box center [201, 142] width 300 height 14
click at [414, 107] on input "Assigned to" at bounding box center [424, 107] width 94 height 19
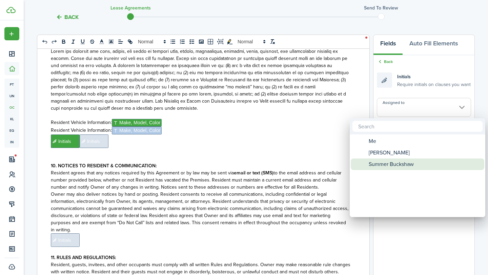
click at [395, 162] on span "Summer Buckshaw" at bounding box center [391, 165] width 45 height 12
type input "Summer Buckshaw"
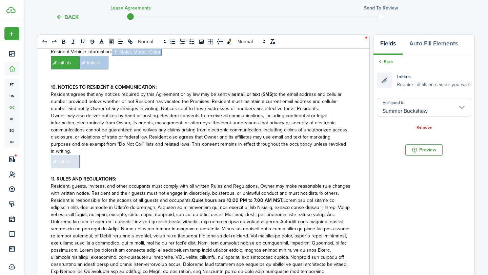
scroll to position [1068, 0]
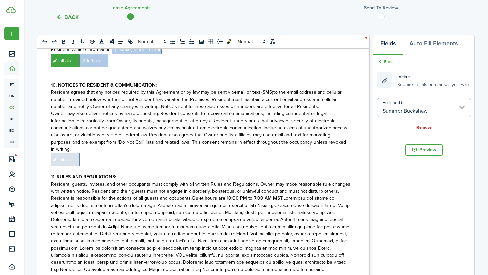
click at [71, 153] on span "Initials" at bounding box center [65, 160] width 29 height 14
click at [395, 112] on input "Assigned to" at bounding box center [424, 107] width 94 height 19
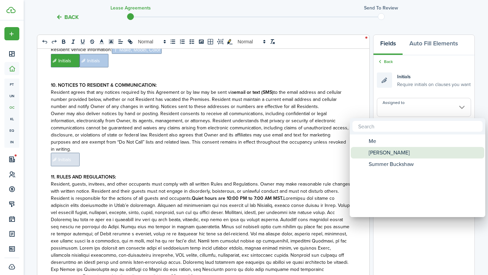
click at [394, 154] on span "[PERSON_NAME]" at bounding box center [389, 153] width 41 height 12
type input "[PERSON_NAME]"
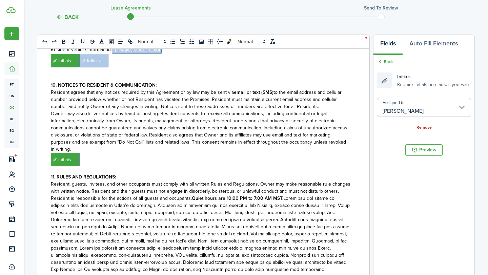
click at [346, 153] on p "﻿ Initials ﻿" at bounding box center [201, 160] width 300 height 14
click at [427, 113] on input "Assigned to" at bounding box center [424, 107] width 94 height 19
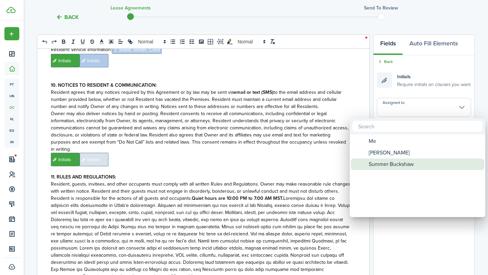
click at [394, 163] on span "Summer Buckshaw" at bounding box center [391, 165] width 45 height 12
type input "Summer Buckshaw"
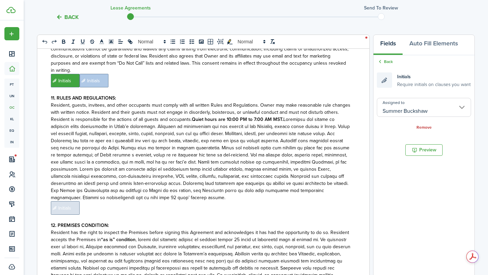
scroll to position [1153, 0]
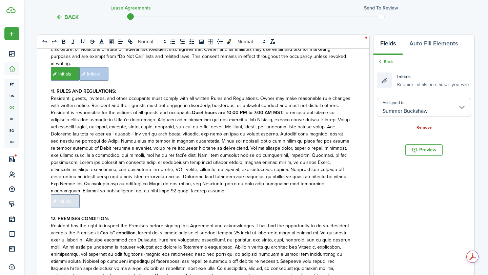
click at [66, 195] on span "Initials" at bounding box center [65, 202] width 29 height 14
click at [414, 107] on input "Assigned to" at bounding box center [424, 107] width 94 height 19
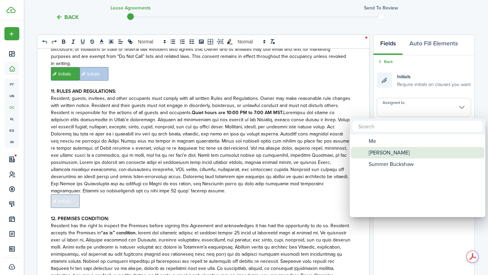
click at [362, 156] on div "[PERSON_NAME]" at bounding box center [420, 153] width 120 height 12
type input "[PERSON_NAME]"
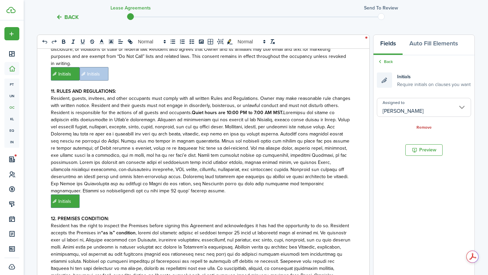
click at [315, 195] on p "﻿ Initials ﻿" at bounding box center [201, 202] width 300 height 14
click at [445, 107] on input "Assigned to" at bounding box center [424, 107] width 94 height 19
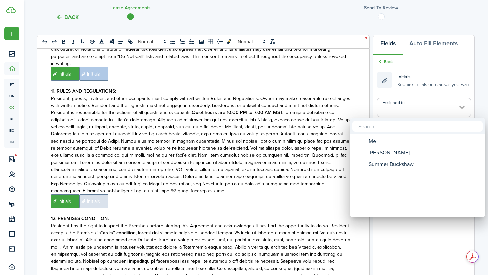
click at [385, 169] on span "Summer Buckshaw" at bounding box center [391, 165] width 45 height 12
type input "Summer Buckshaw"
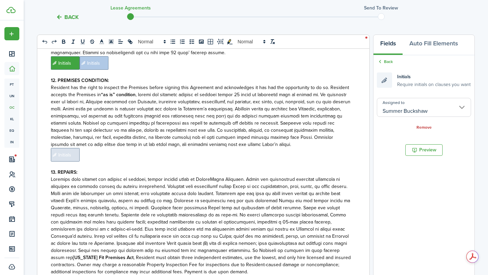
scroll to position [1296, 0]
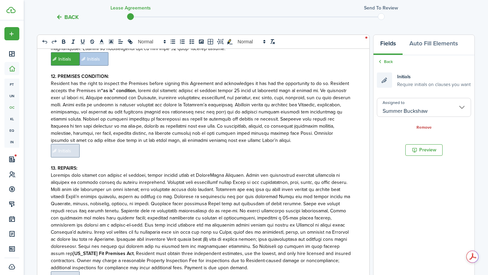
click at [59, 144] on span "Initials" at bounding box center [65, 151] width 29 height 14
click at [393, 109] on input "Assigned to" at bounding box center [424, 107] width 94 height 19
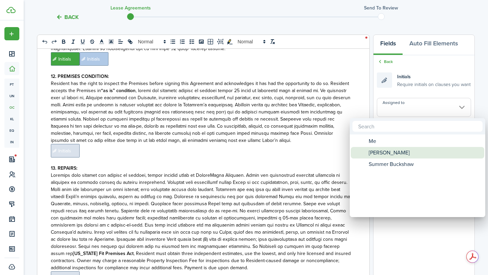
click at [363, 156] on div "[PERSON_NAME]" at bounding box center [420, 153] width 120 height 12
type input "[PERSON_NAME]"
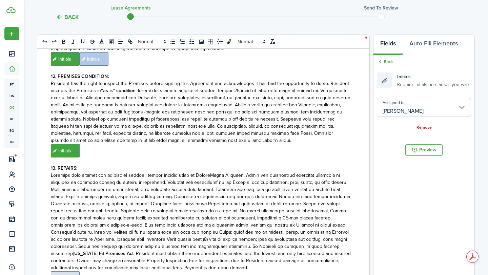
click at [330, 144] on p "﻿ Initials ﻿" at bounding box center [201, 151] width 300 height 14
click at [426, 104] on input "Assigned to" at bounding box center [424, 107] width 94 height 19
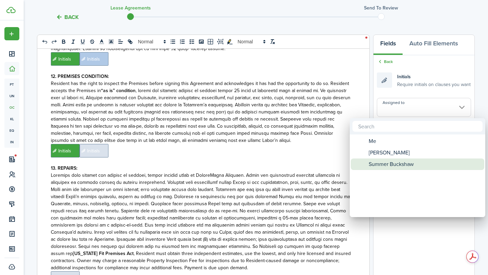
click at [388, 162] on span "Summer Buckshaw" at bounding box center [391, 165] width 45 height 12
type input "Summer Buckshaw"
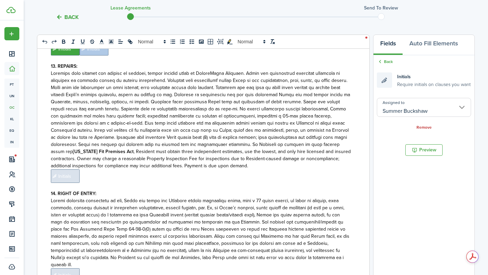
scroll to position [1439, 0]
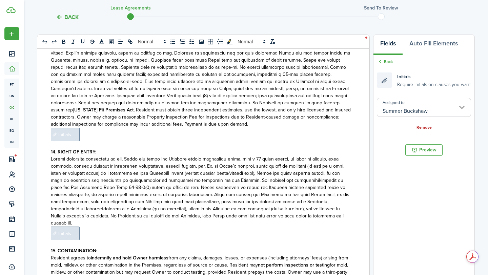
click at [61, 128] on span "Initials" at bounding box center [65, 135] width 29 height 14
click at [425, 108] on input "Assigned to" at bounding box center [424, 107] width 94 height 19
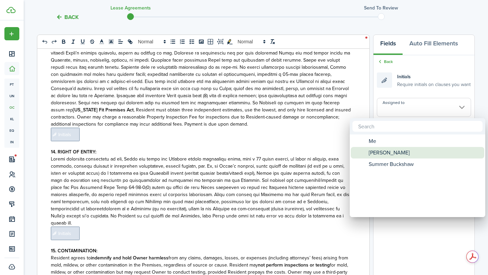
click at [388, 150] on span "[PERSON_NAME]" at bounding box center [389, 153] width 41 height 12
type input "[PERSON_NAME]"
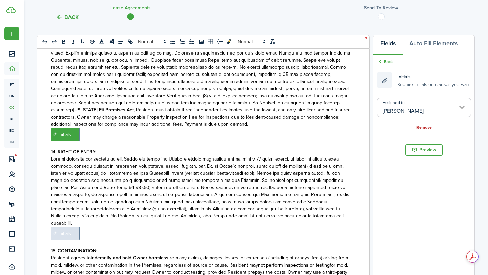
click at [274, 128] on p "﻿ Initials ﻿" at bounding box center [201, 135] width 300 height 14
click at [440, 113] on input "Assigned to" at bounding box center [424, 107] width 94 height 19
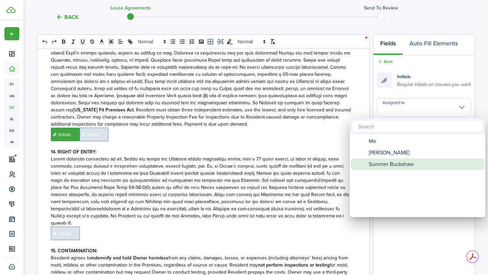
click at [401, 165] on span "Summer Buckshaw" at bounding box center [391, 165] width 45 height 12
type input "Summer Buckshaw"
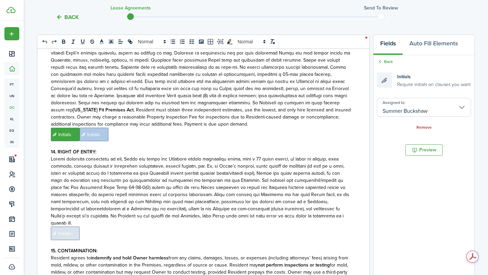
click at [55, 227] on span "Initials" at bounding box center [65, 234] width 29 height 14
click at [387, 111] on input "Assigned to" at bounding box center [424, 107] width 94 height 19
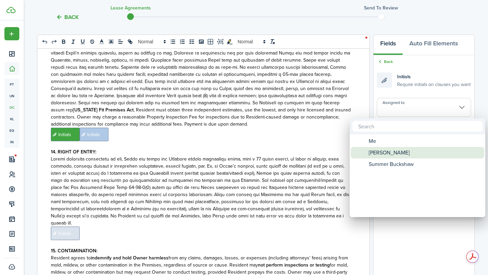
click at [382, 154] on span "[PERSON_NAME]" at bounding box center [389, 153] width 41 height 12
type input "[PERSON_NAME]"
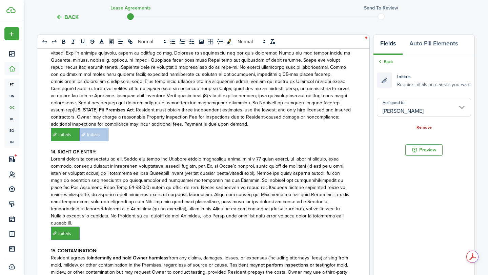
click at [265, 227] on p "﻿ Initials ﻿" at bounding box center [201, 234] width 300 height 14
click at [395, 108] on input "Assigned to" at bounding box center [424, 107] width 94 height 19
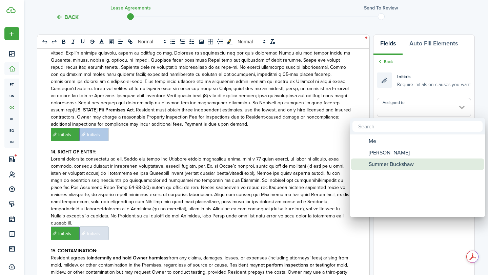
click at [368, 165] on div "Summer Buckshaw" at bounding box center [420, 165] width 120 height 12
type input "Summer Buckshaw"
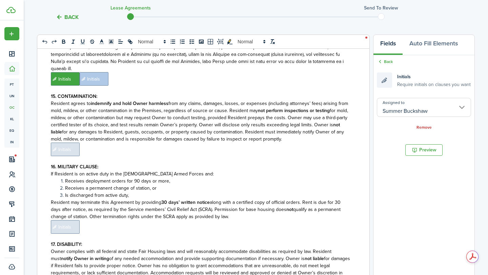
scroll to position [1597, 0]
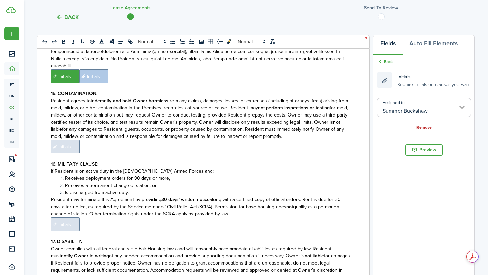
click at [63, 140] on span "Initials" at bounding box center [65, 147] width 29 height 14
click at [400, 107] on input "Assigned to" at bounding box center [424, 107] width 94 height 19
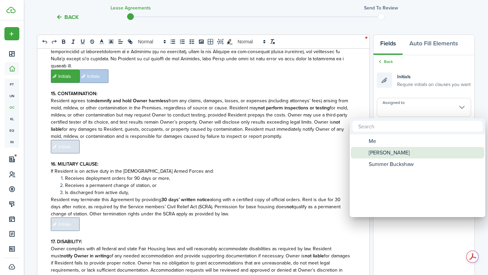
click at [375, 152] on span "[PERSON_NAME]" at bounding box center [389, 153] width 41 height 12
type input "[PERSON_NAME]"
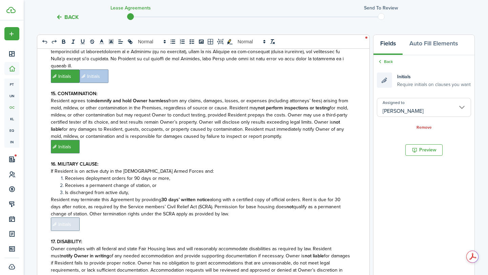
click at [119, 140] on p "﻿ Initials ﻿" at bounding box center [201, 147] width 300 height 14
click at [393, 109] on input "Assigned to" at bounding box center [424, 107] width 94 height 19
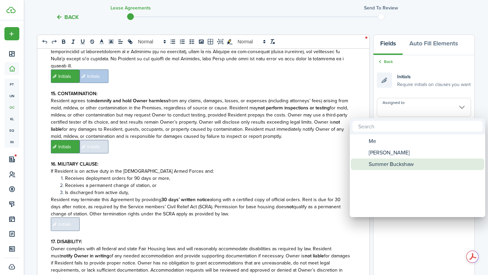
click at [374, 168] on span "Summer Buckshaw" at bounding box center [391, 165] width 45 height 12
type input "Summer Buckshaw"
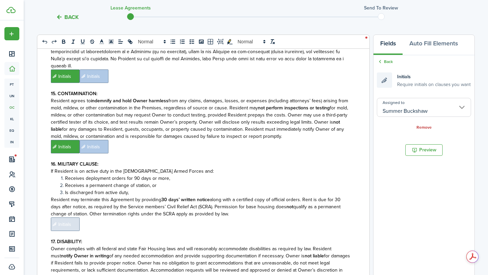
click at [63, 218] on span "Initials" at bounding box center [65, 225] width 29 height 14
click at [393, 109] on input "Assigned to" at bounding box center [424, 107] width 94 height 19
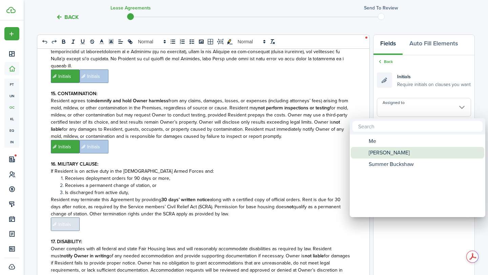
click at [379, 152] on span "[PERSON_NAME]" at bounding box center [389, 153] width 41 height 12
type input "[PERSON_NAME]"
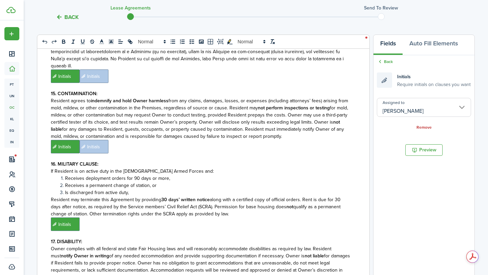
click at [304, 218] on p "﻿ Initials ﻿" at bounding box center [201, 225] width 300 height 14
click at [387, 112] on input "Assigned to" at bounding box center [424, 107] width 94 height 19
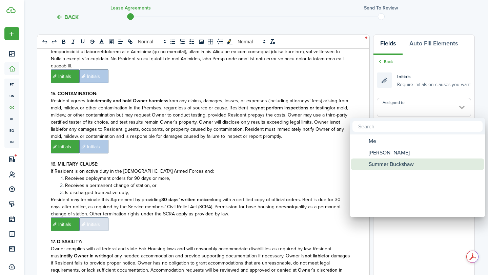
click at [379, 161] on span "Summer Buckshaw" at bounding box center [391, 165] width 45 height 12
type input "Summer Buckshaw"
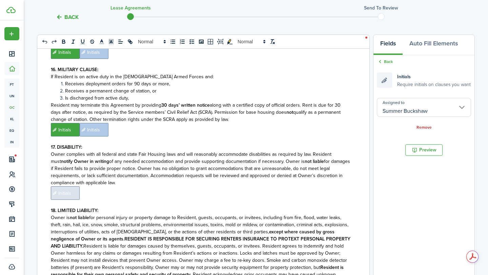
scroll to position [1700, 0]
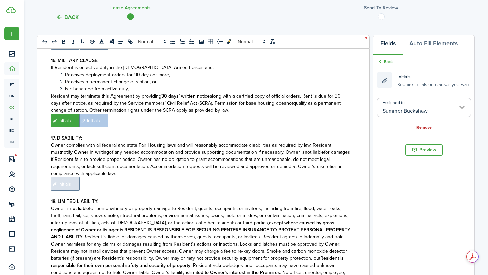
click at [76, 177] on span "Initials" at bounding box center [65, 184] width 29 height 14
click at [390, 114] on input "Assigned to" at bounding box center [424, 107] width 94 height 19
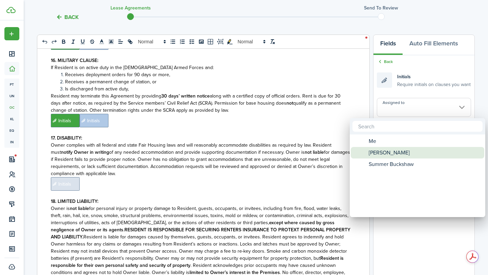
click at [380, 151] on span "[PERSON_NAME]" at bounding box center [389, 153] width 41 height 12
type input "[PERSON_NAME]"
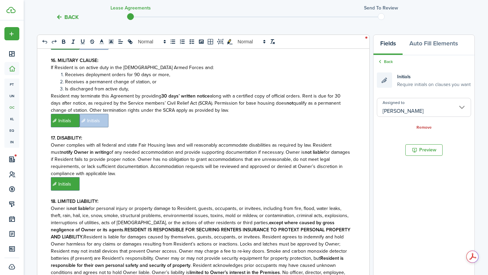
click at [345, 177] on p "﻿ Initials ﻿" at bounding box center [201, 184] width 300 height 14
click at [393, 110] on input "Assigned to" at bounding box center [424, 107] width 94 height 19
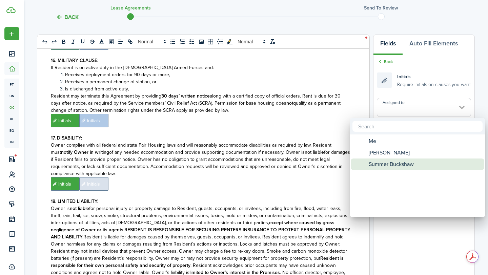
click at [370, 162] on span "Summer Buckshaw" at bounding box center [391, 165] width 45 height 12
type input "Summer Buckshaw"
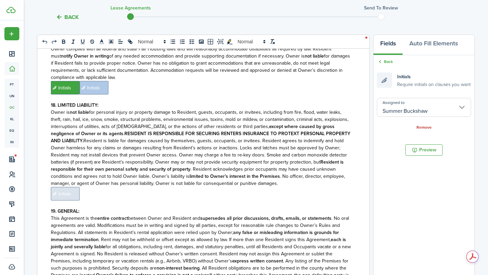
scroll to position [1802, 0]
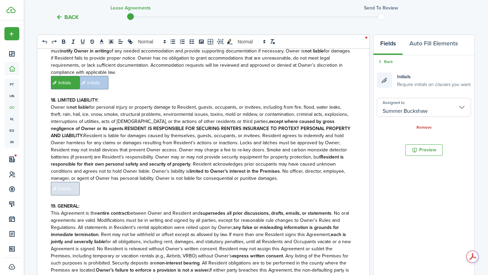
click at [233, 125] on strong "RESIDENT IS RESPONSIBLE FOR SECURING RENTERS INSURANCE TO PROTEXT PERSONAL PROP…" at bounding box center [201, 132] width 300 height 14
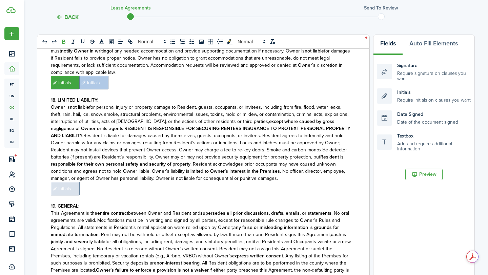
click at [238, 125] on strong "RESIDENT IS RESPONSIBLE FOR SECURING RENTERS INSURANCE TO PROTEXT PERSONAL PROP…" at bounding box center [201, 132] width 300 height 14
click at [68, 182] on span "Initials" at bounding box center [65, 189] width 29 height 14
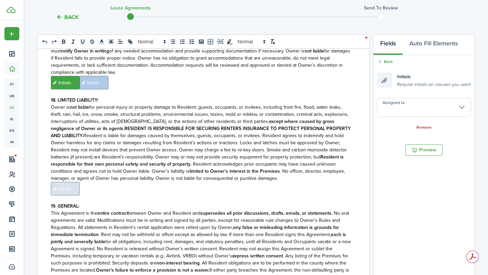
click at [389, 114] on input "Assigned to" at bounding box center [424, 107] width 94 height 19
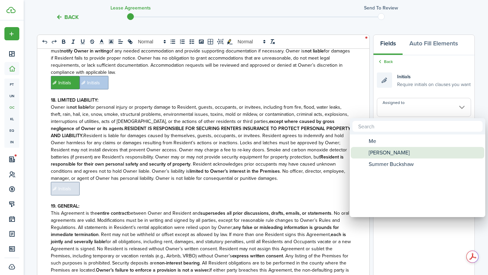
click at [382, 151] on span "[PERSON_NAME]" at bounding box center [389, 153] width 41 height 12
type input "[PERSON_NAME]"
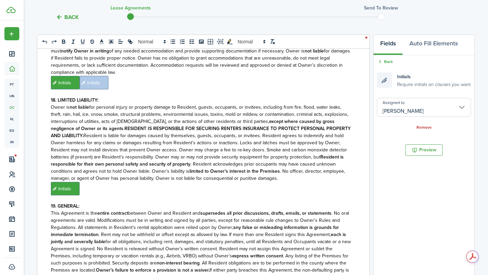
click at [338, 182] on p "﻿ Initials ﻿" at bounding box center [201, 189] width 300 height 14
click at [400, 105] on input "Assigned to" at bounding box center [424, 107] width 94 height 19
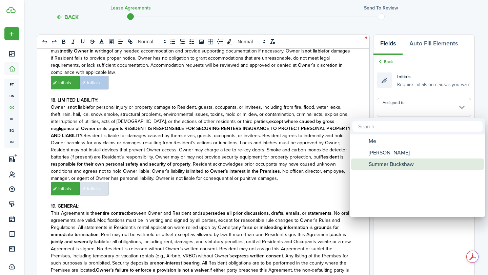
click at [374, 161] on span "Summer Buckshaw" at bounding box center [391, 165] width 45 height 12
type input "Summer Buckshaw"
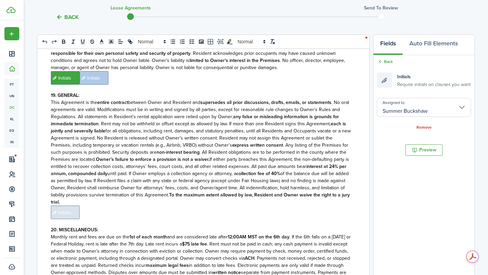
scroll to position [1926, 0]
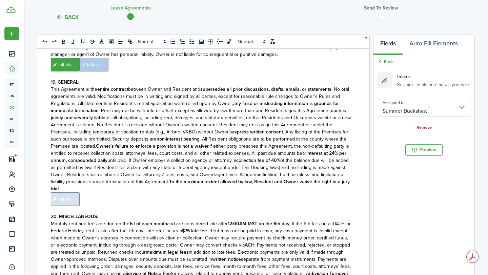
click at [64, 192] on span "Initials" at bounding box center [65, 199] width 29 height 14
click at [386, 104] on input "Assigned to" at bounding box center [424, 107] width 94 height 19
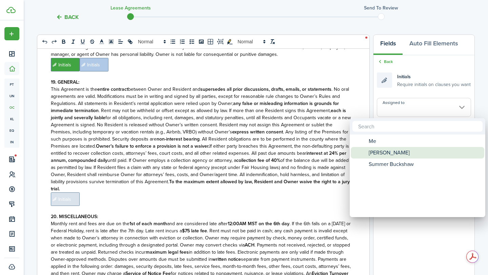
click at [379, 153] on span "[PERSON_NAME]" at bounding box center [389, 153] width 41 height 12
type input "[PERSON_NAME]"
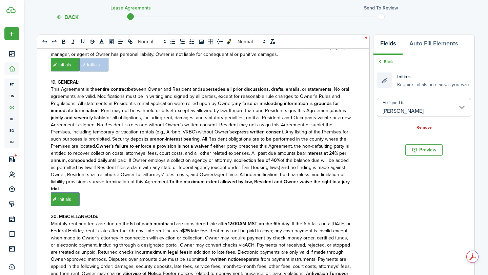
click at [343, 192] on p "﻿ Initials ﻿" at bounding box center [201, 199] width 300 height 14
click at [388, 107] on input "Assigned to" at bounding box center [424, 107] width 94 height 19
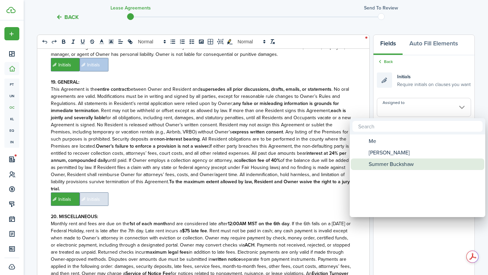
click at [383, 161] on span "Summer Buckshaw" at bounding box center [391, 165] width 45 height 12
type input "Summer Buckshaw"
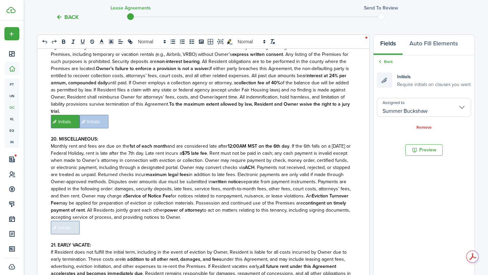
scroll to position [2010, 0]
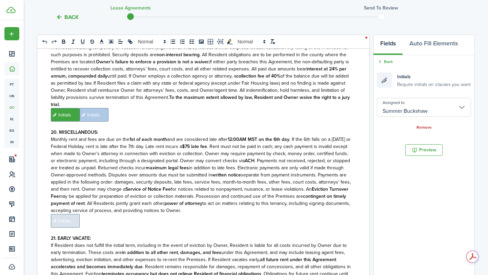
click at [76, 214] on span "Initials" at bounding box center [65, 221] width 29 height 14
click at [399, 109] on input "Assigned to" at bounding box center [424, 107] width 94 height 19
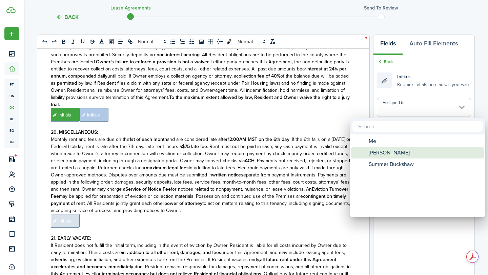
click at [366, 153] on div "[PERSON_NAME]" at bounding box center [420, 153] width 120 height 12
type input "[PERSON_NAME]"
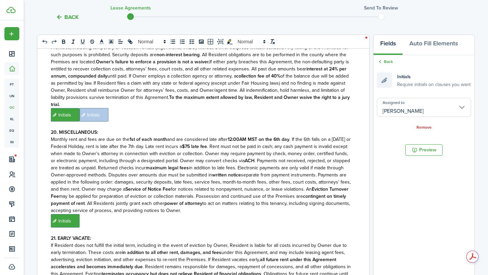
click at [311, 214] on p "﻿ Initials ﻿" at bounding box center [201, 221] width 300 height 14
click at [389, 111] on input "Assigned to" at bounding box center [424, 107] width 94 height 19
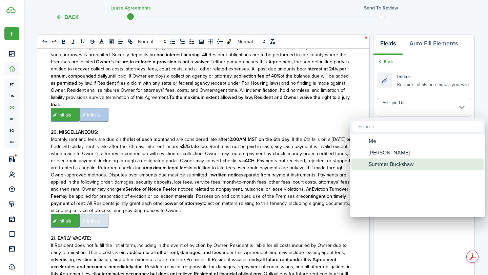
click at [376, 165] on span "Summer Buckshaw" at bounding box center [391, 165] width 45 height 12
type input "Summer Buckshaw"
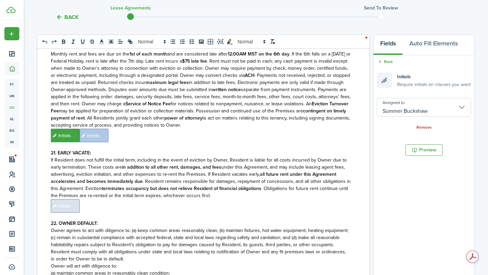
scroll to position [2102, 0]
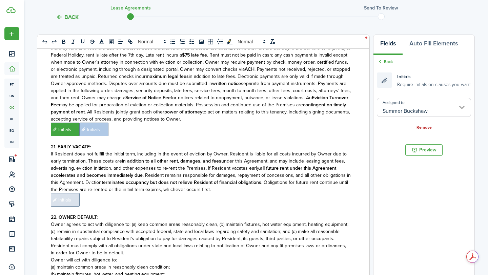
click at [68, 193] on span "Initials" at bounding box center [65, 200] width 29 height 14
click at [385, 100] on input "Assigned to" at bounding box center [424, 107] width 94 height 19
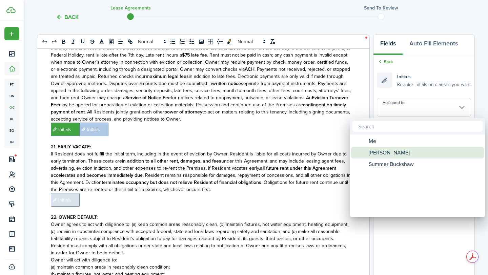
click at [383, 150] on span "[PERSON_NAME]" at bounding box center [389, 153] width 41 height 12
type input "[PERSON_NAME]"
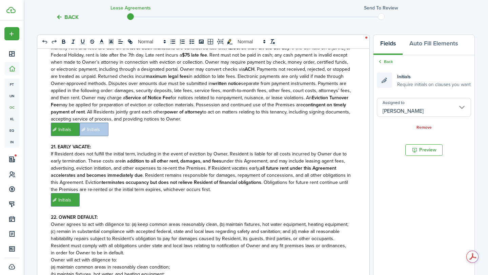
click at [282, 193] on p "﻿ Initials ﻿" at bounding box center [201, 200] width 300 height 14
click at [391, 109] on input "Assigned to" at bounding box center [424, 107] width 94 height 19
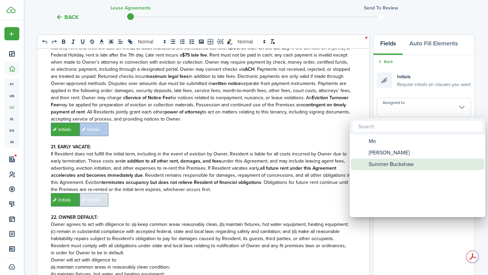
click at [376, 162] on span "Summer Buckshaw" at bounding box center [391, 165] width 45 height 12
type input "Summer Buckshaw"
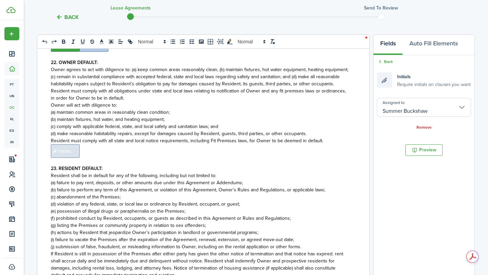
scroll to position [2257, 0]
click at [69, 144] on span "Initials" at bounding box center [65, 151] width 29 height 14
click at [389, 110] on input "Assigned to" at bounding box center [424, 107] width 94 height 19
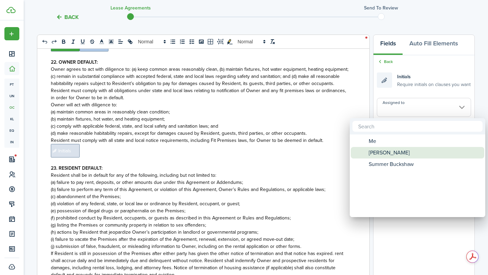
click at [376, 149] on span "[PERSON_NAME]" at bounding box center [389, 153] width 41 height 12
type input "[PERSON_NAME]"
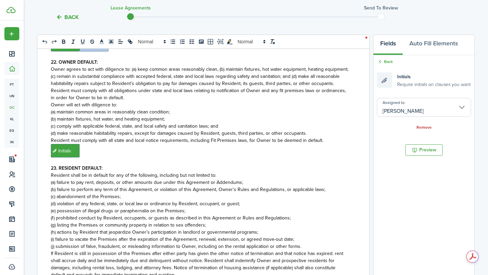
click at [341, 165] on p "23. RESIDENT DEFAULT:" at bounding box center [201, 168] width 300 height 7
click at [391, 113] on input "Assigned to" at bounding box center [424, 107] width 94 height 19
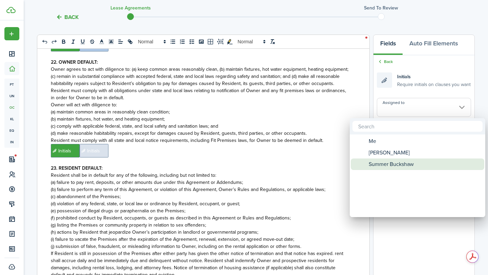
click at [381, 165] on span "Summer Buckshaw" at bounding box center [391, 165] width 45 height 12
type input "Summer Buckshaw"
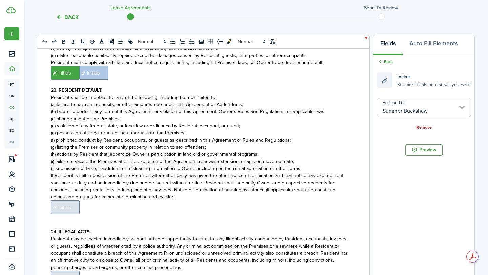
scroll to position [2336, 0]
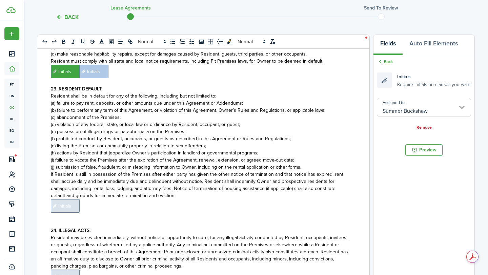
click at [64, 199] on span "Initials" at bounding box center [65, 206] width 29 height 14
click at [401, 111] on input "Assigned to" at bounding box center [424, 107] width 94 height 19
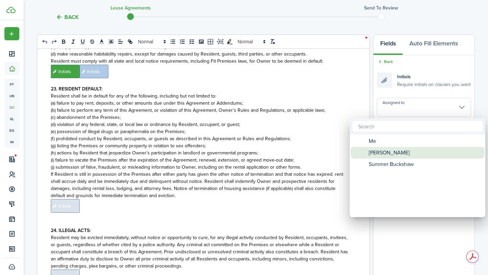
click at [362, 151] on span "Assigned to" at bounding box center [362, 152] width 5 height 5
type input "[PERSON_NAME]"
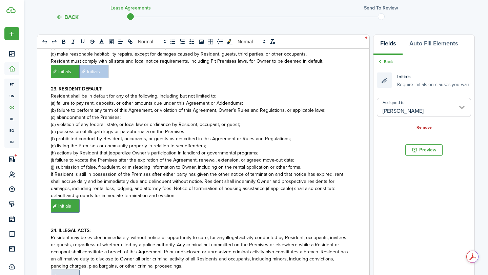
click at [322, 199] on p "﻿ Initials ﻿" at bounding box center [201, 206] width 300 height 14
click at [387, 109] on input "Assigned to" at bounding box center [424, 107] width 94 height 19
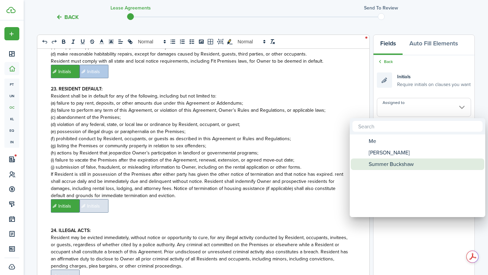
click at [380, 166] on span "Summer Buckshaw" at bounding box center [391, 165] width 45 height 12
type input "Summer Buckshaw"
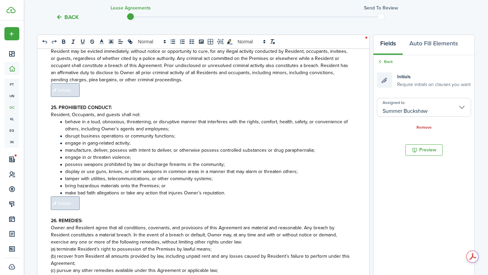
scroll to position [2481, 0]
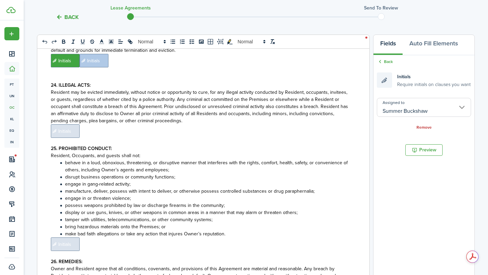
click at [71, 124] on span "Initials" at bounding box center [65, 131] width 29 height 14
click at [396, 106] on input "Assigned to" at bounding box center [424, 107] width 94 height 19
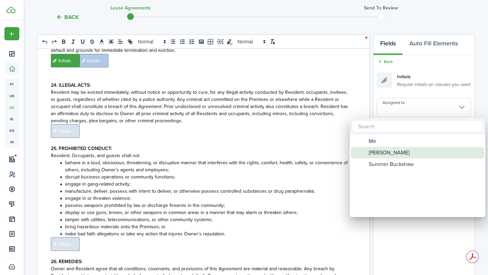
click at [379, 156] on span "[PERSON_NAME]" at bounding box center [389, 153] width 41 height 12
type input "[PERSON_NAME]"
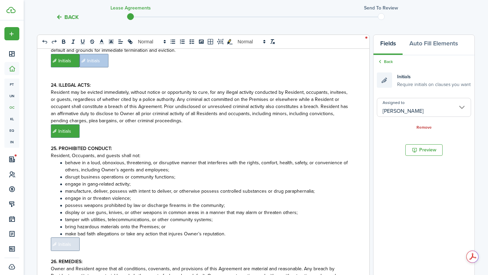
click at [322, 124] on p "﻿ Initials ﻿" at bounding box center [201, 131] width 300 height 14
click at [394, 109] on input "Assigned to" at bounding box center [424, 107] width 94 height 19
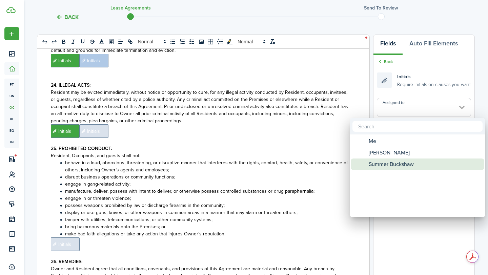
click at [377, 162] on span "Summer Buckshaw" at bounding box center [391, 165] width 45 height 12
type input "Summer Buckshaw"
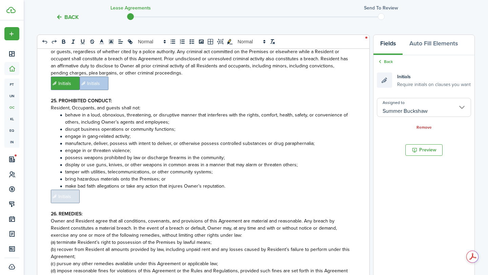
scroll to position [2534, 0]
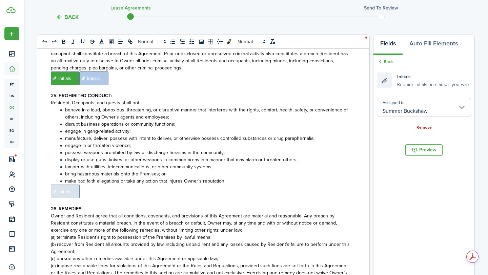
click at [69, 185] on span "Initials" at bounding box center [65, 192] width 29 height 14
click at [396, 104] on input "Assigned to" at bounding box center [424, 107] width 94 height 19
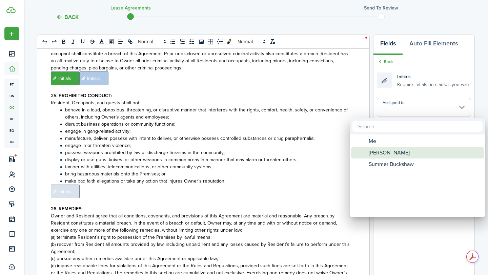
click at [367, 151] on div "[PERSON_NAME]" at bounding box center [420, 153] width 120 height 12
type input "[PERSON_NAME]"
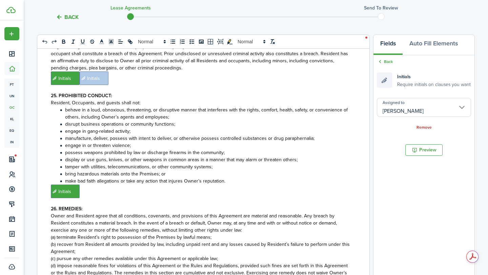
click at [329, 185] on p "﻿ Initials ﻿" at bounding box center [201, 192] width 300 height 14
click at [398, 106] on input "Assigned to" at bounding box center [424, 107] width 94 height 19
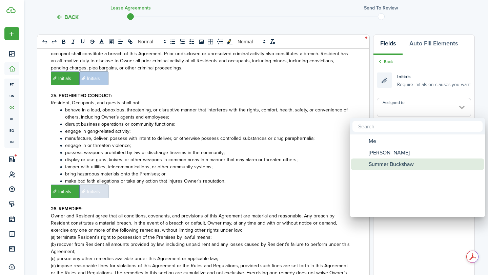
click at [368, 162] on div "Summer Buckshaw" at bounding box center [420, 165] width 120 height 12
type input "Summer Buckshaw"
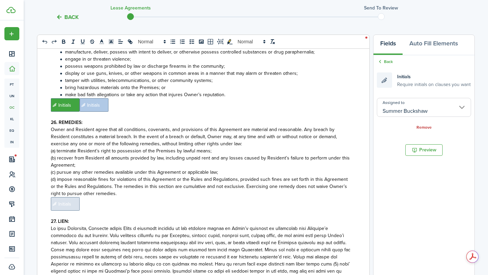
scroll to position [2655, 0]
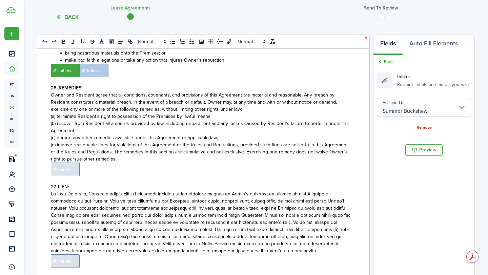
click at [73, 163] on span "Initials" at bounding box center [65, 170] width 29 height 14
click at [401, 104] on input "Assigned to" at bounding box center [424, 107] width 94 height 19
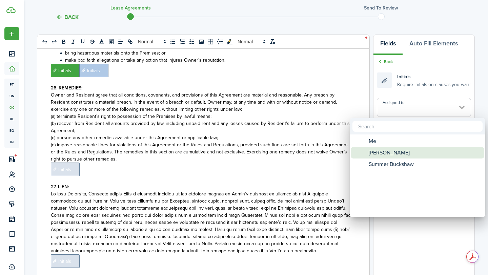
click at [370, 151] on span "[PERSON_NAME]" at bounding box center [389, 153] width 41 height 12
type input "[PERSON_NAME]"
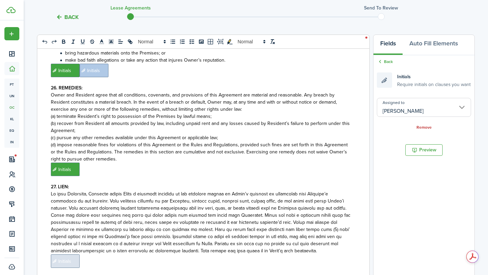
click at [348, 163] on p "﻿ Initials ﻿" at bounding box center [201, 170] width 300 height 14
click at [400, 112] on input "Assigned to" at bounding box center [424, 107] width 94 height 19
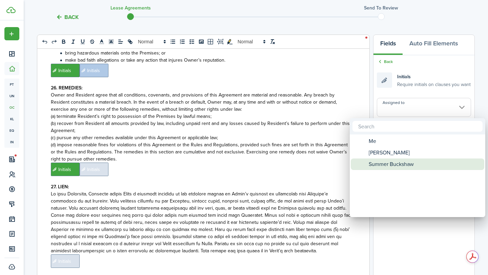
click at [381, 162] on span "Summer Buckshaw" at bounding box center [391, 165] width 45 height 12
type input "Summer Buckshaw"
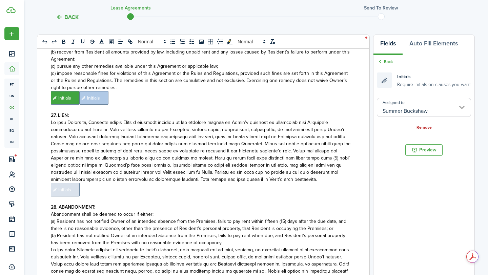
scroll to position [2738, 0]
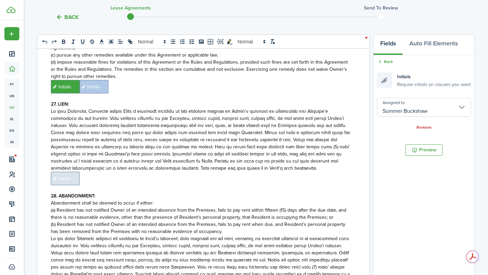
click at [68, 172] on span "Initials" at bounding box center [65, 179] width 29 height 14
click at [377, 113] on input "Assigned to" at bounding box center [424, 107] width 94 height 19
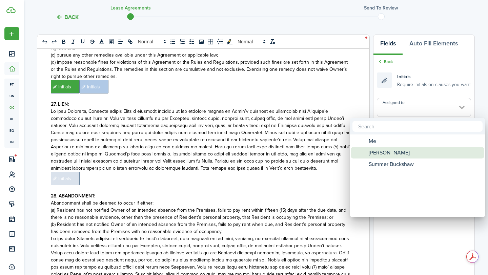
click at [366, 153] on div "[PERSON_NAME]" at bounding box center [420, 153] width 120 height 12
type input "[PERSON_NAME]"
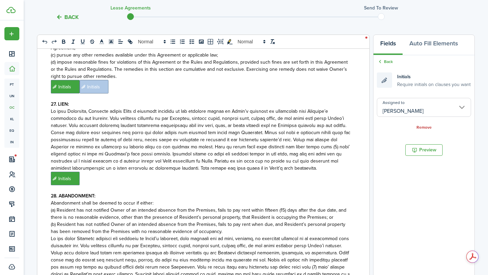
click at [342, 172] on p "﻿ Initials ﻿" at bounding box center [201, 179] width 300 height 14
click at [396, 112] on input "Assigned to" at bounding box center [424, 107] width 94 height 19
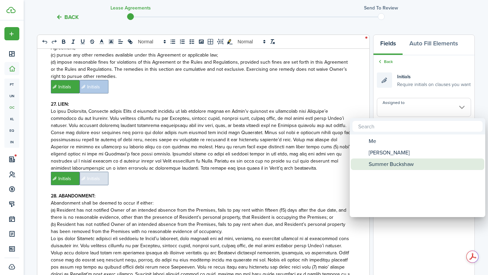
click at [372, 165] on span "Summer Buckshaw" at bounding box center [391, 165] width 45 height 12
type input "Summer Buckshaw"
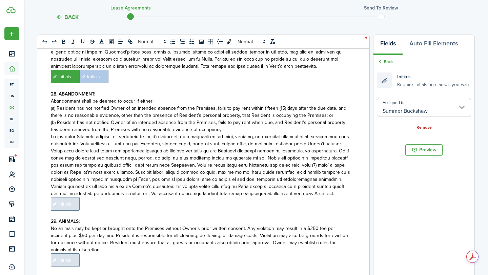
scroll to position [2840, 0]
click at [78, 197] on span "Initials" at bounding box center [65, 204] width 29 height 14
click at [393, 106] on input "Assigned to" at bounding box center [424, 107] width 94 height 19
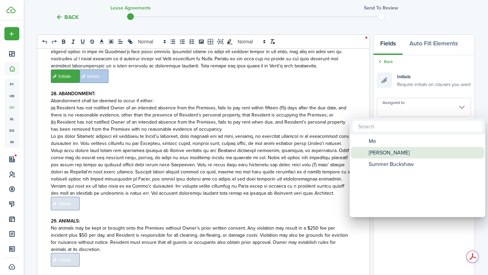
click at [380, 154] on span "[PERSON_NAME]" at bounding box center [389, 153] width 41 height 12
type input "[PERSON_NAME]"
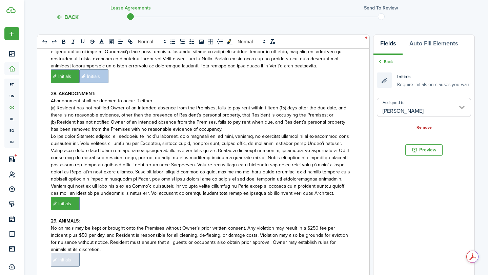
click at [322, 197] on p "﻿ Initials ﻿" at bounding box center [201, 204] width 300 height 14
click at [398, 108] on input "Assigned to" at bounding box center [424, 107] width 94 height 19
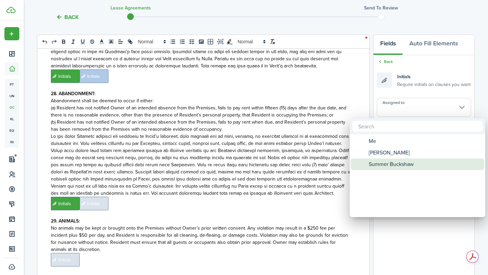
click at [382, 161] on span "Summer Buckshaw" at bounding box center [391, 165] width 45 height 12
type input "Summer Buckshaw"
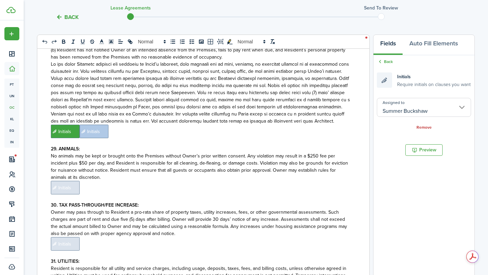
scroll to position [2942, 0]
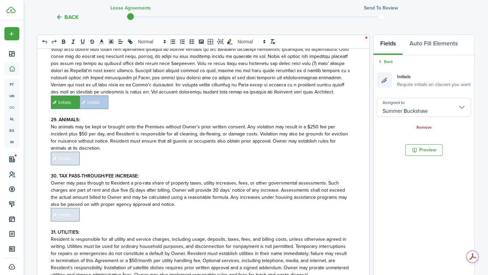
click at [73, 152] on span "Initials" at bounding box center [65, 159] width 29 height 14
click at [383, 107] on input "Assigned to" at bounding box center [424, 107] width 94 height 19
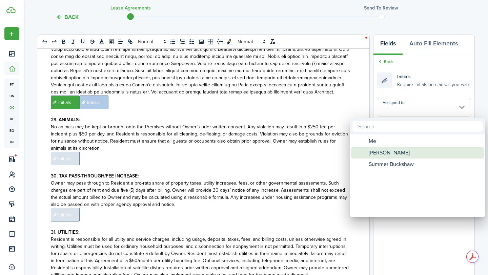
click at [384, 157] on span "[PERSON_NAME]" at bounding box center [389, 153] width 41 height 12
type input "[PERSON_NAME]"
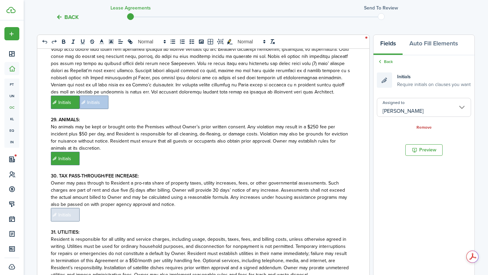
click at [351, 127] on div "RENTAL AGREEMENT RECEIVED from TENANT(S) named below, has paid, prior to the ex…" at bounding box center [200, 182] width 327 height 266
click at [399, 103] on input "Assigned to" at bounding box center [424, 107] width 94 height 19
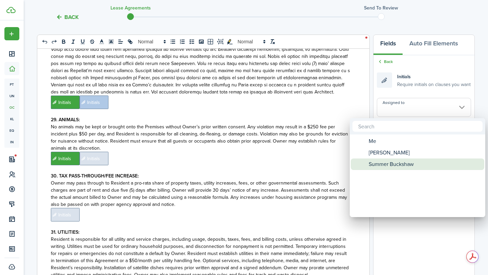
click at [378, 161] on span "Summer Buckshaw" at bounding box center [391, 165] width 45 height 12
type input "Summer Buckshaw"
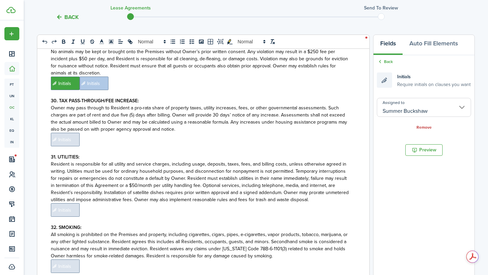
scroll to position [3018, 0]
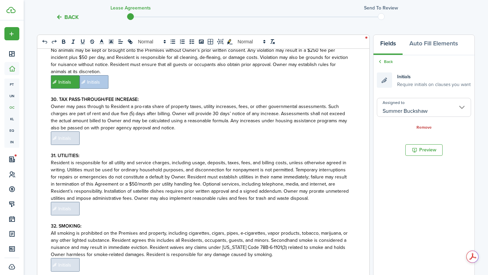
click at [70, 131] on span "Initials" at bounding box center [65, 138] width 29 height 14
click at [406, 107] on input "Assigned to" at bounding box center [424, 107] width 94 height 19
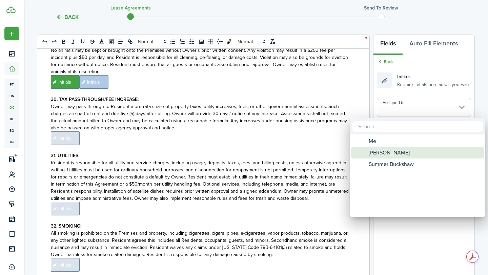
click at [380, 151] on span "[PERSON_NAME]" at bounding box center [389, 153] width 41 height 12
type input "[PERSON_NAME]"
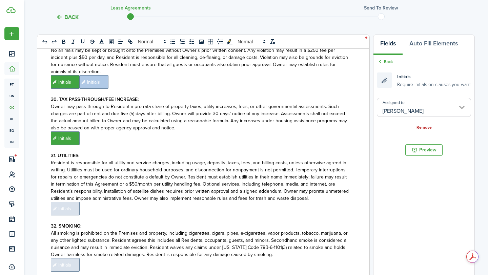
click at [315, 131] on p "﻿ Initials ﻿" at bounding box center [201, 138] width 300 height 14
click at [392, 109] on input "Assigned to" at bounding box center [424, 107] width 94 height 19
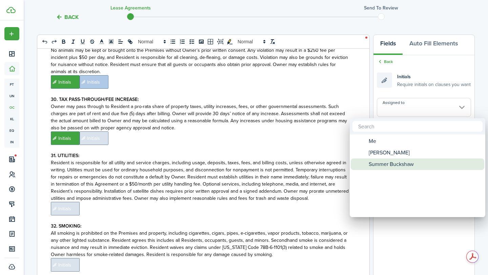
click at [390, 160] on span "Summer Buckshaw" at bounding box center [391, 165] width 45 height 12
type input "Summer Buckshaw"
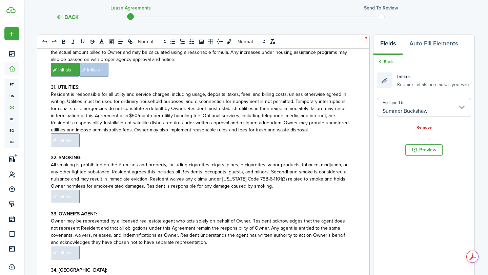
scroll to position [3088, 0]
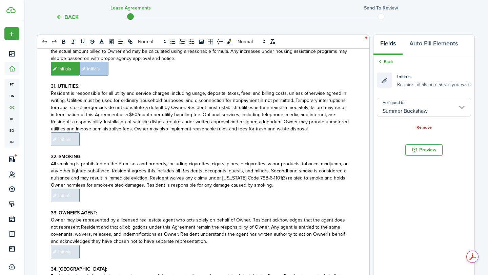
click at [73, 132] on span "Initials" at bounding box center [65, 139] width 29 height 14
click at [386, 101] on input "Assigned to" at bounding box center [424, 107] width 94 height 19
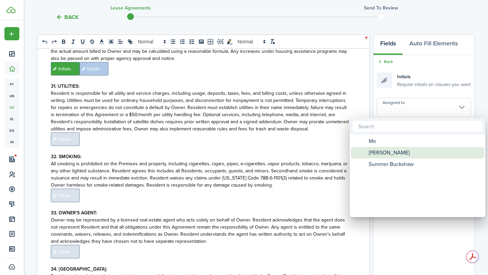
click at [382, 150] on span "[PERSON_NAME]" at bounding box center [389, 153] width 41 height 12
type input "[PERSON_NAME]"
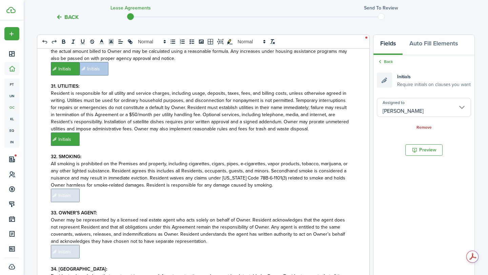
click at [317, 132] on p "﻿ Initials ﻿" at bounding box center [201, 139] width 300 height 14
click at [386, 107] on input "Assigned to" at bounding box center [424, 107] width 94 height 19
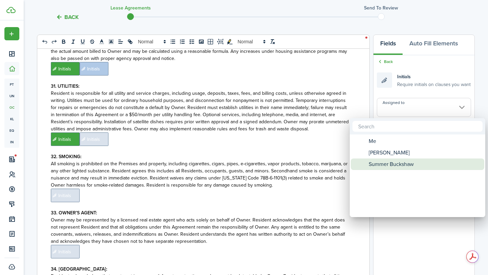
click at [386, 160] on span "Summer Buckshaw" at bounding box center [391, 165] width 45 height 12
type input "Summer Buckshaw"
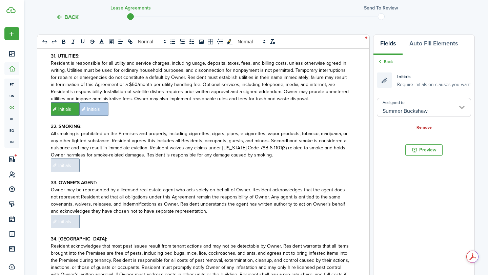
scroll to position [3134, 0]
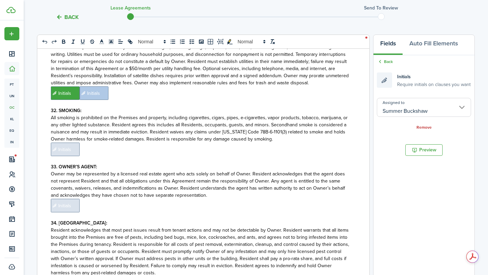
click at [59, 143] on span "Initials" at bounding box center [65, 150] width 29 height 14
click at [377, 109] on input "Assigned to" at bounding box center [424, 107] width 94 height 19
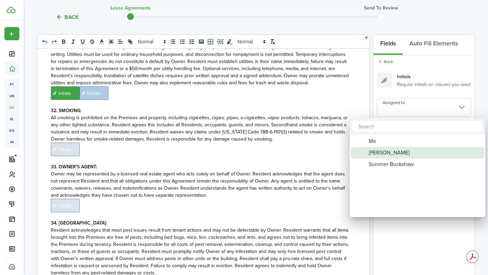
click at [379, 151] on span "[PERSON_NAME]" at bounding box center [389, 153] width 41 height 12
type input "[PERSON_NAME]"
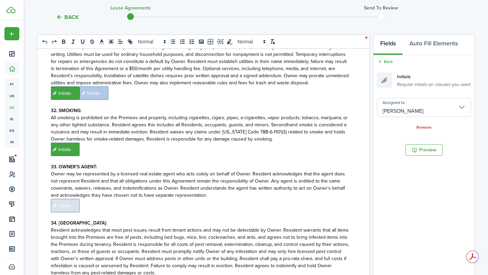
click at [333, 143] on p "﻿ Initials ﻿" at bounding box center [201, 150] width 300 height 14
click at [384, 111] on input "Assigned to" at bounding box center [424, 107] width 94 height 19
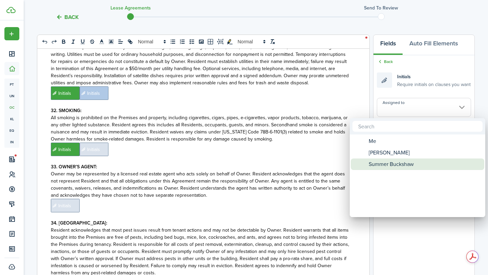
click at [386, 164] on span "Summer Buckshaw" at bounding box center [391, 165] width 45 height 12
type input "Summer Buckshaw"
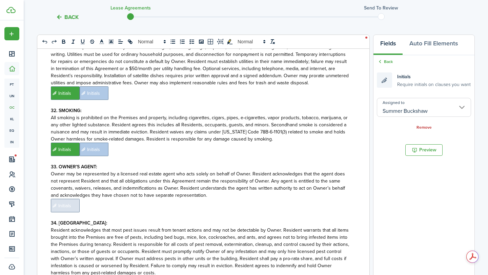
click at [64, 199] on span "Initials" at bounding box center [65, 206] width 29 height 14
click at [386, 106] on input "Assigned to" at bounding box center [424, 107] width 94 height 19
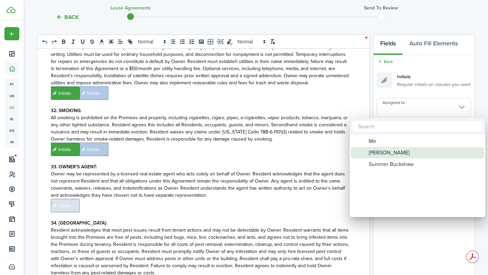
click at [388, 150] on span "[PERSON_NAME]" at bounding box center [389, 153] width 41 height 12
type input "[PERSON_NAME]"
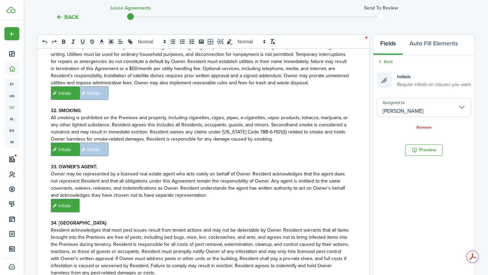
click at [285, 199] on p "﻿ Initials ﻿" at bounding box center [201, 206] width 300 height 14
click at [389, 110] on input "Assigned to" at bounding box center [424, 107] width 94 height 19
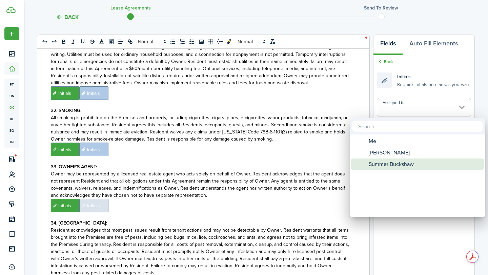
click at [376, 162] on span "Summer Buckshaw" at bounding box center [391, 165] width 45 height 12
type input "Summer Buckshaw"
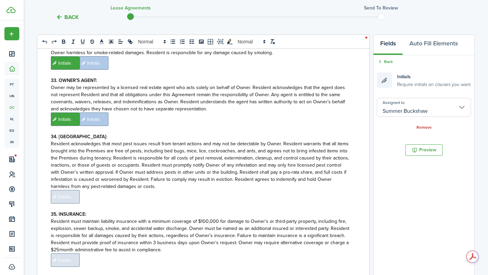
scroll to position [3232, 0]
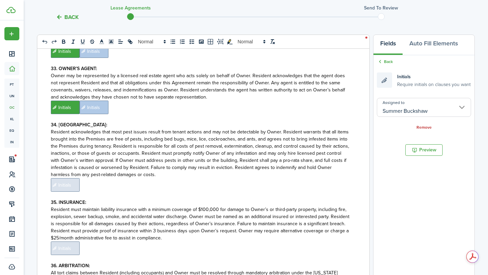
click at [60, 178] on span "Initials" at bounding box center [65, 185] width 29 height 14
click at [390, 111] on input "Assigned to" at bounding box center [424, 107] width 94 height 19
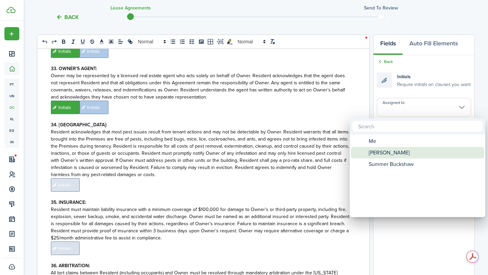
click at [381, 147] on span "[PERSON_NAME]" at bounding box center [389, 153] width 41 height 12
type input "[PERSON_NAME]"
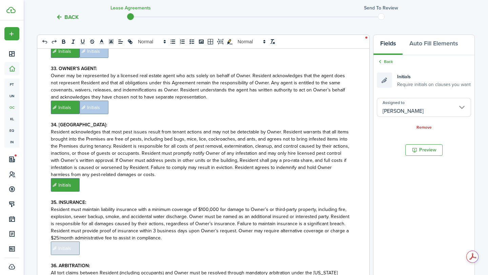
click at [348, 147] on p "Resident acknowledges that most pest issues result from tenant actions and may …" at bounding box center [201, 153] width 300 height 50
click at [392, 111] on input "Assigned to" at bounding box center [424, 107] width 94 height 19
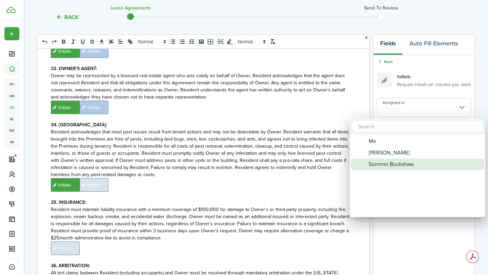
click at [388, 169] on span "Summer Buckshaw" at bounding box center [391, 165] width 45 height 12
type input "Summer Buckshaw"
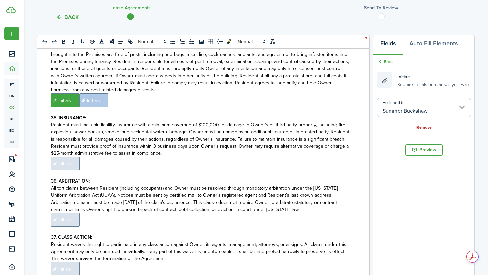
scroll to position [3353, 0]
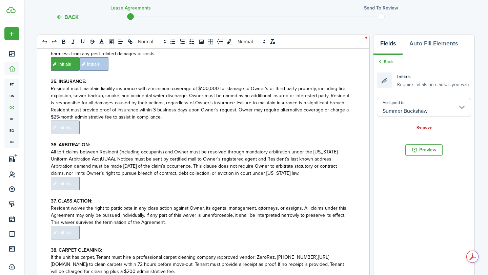
click at [73, 121] on span "Initials" at bounding box center [65, 128] width 29 height 14
click at [393, 105] on input "Assigned to" at bounding box center [424, 107] width 94 height 19
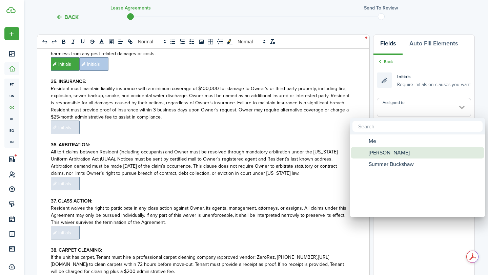
click at [378, 154] on span "[PERSON_NAME]" at bounding box center [389, 153] width 41 height 12
type input "[PERSON_NAME]"
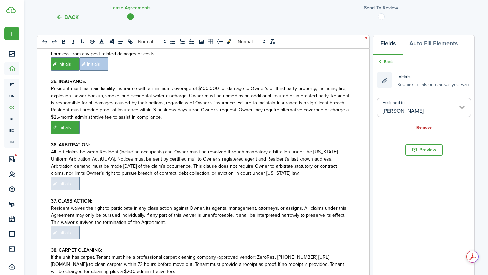
click at [349, 134] on p at bounding box center [201, 137] width 300 height 7
click at [393, 114] on input "Assigned to" at bounding box center [424, 107] width 94 height 19
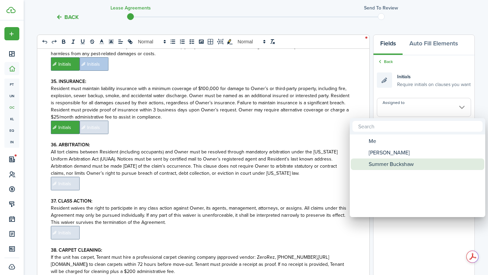
click at [376, 164] on span "Summer Buckshaw" at bounding box center [391, 165] width 45 height 12
type input "Summer Buckshaw"
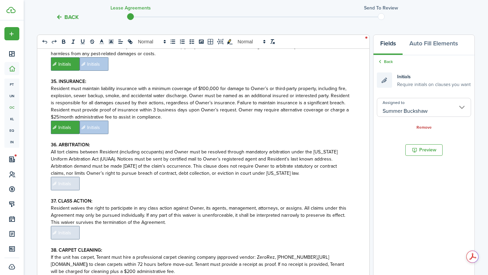
click at [308, 177] on p "﻿ Initials ﻿" at bounding box center [201, 184] width 300 height 14
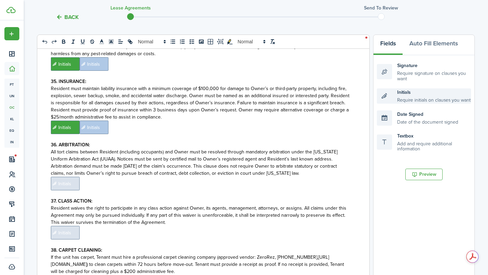
click at [385, 94] on div "Initials Require initials on clauses you want" at bounding box center [424, 95] width 94 height 15
drag, startPoint x: 385, startPoint y: 98, endPoint x: 316, endPoint y: 160, distance: 92.1
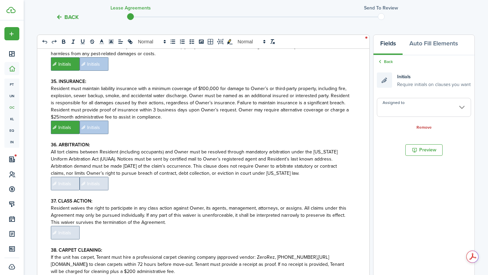
click at [64, 177] on span "Initials" at bounding box center [65, 184] width 29 height 14
click at [76, 177] on span "Initials" at bounding box center [65, 184] width 29 height 14
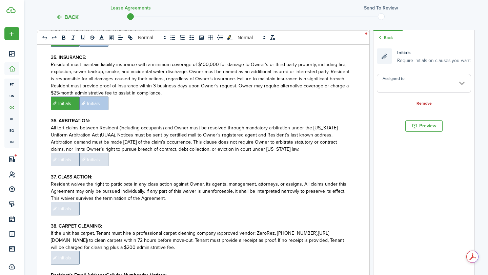
click at [74, 153] on span "Initials" at bounding box center [65, 160] width 29 height 14
click at [387, 89] on input "Assigned to" at bounding box center [424, 83] width 94 height 19
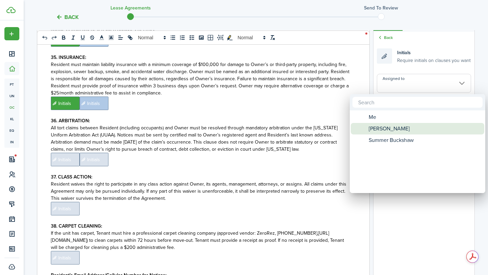
click at [382, 128] on span "[PERSON_NAME]" at bounding box center [389, 129] width 41 height 12
type input "[PERSON_NAME]"
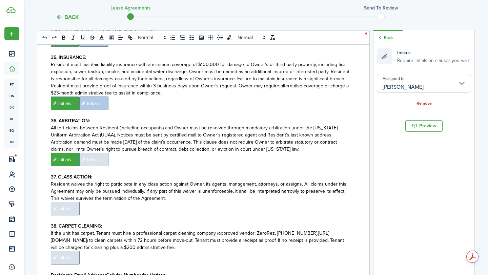
click at [98, 153] on span "Initials" at bounding box center [94, 160] width 29 height 14
click at [381, 89] on input "Assigned to" at bounding box center [424, 83] width 94 height 19
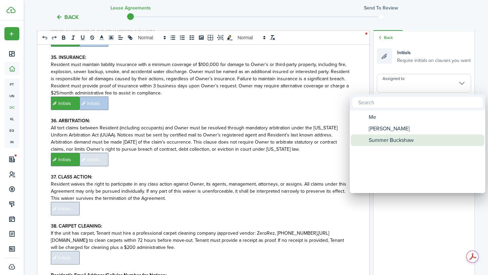
click at [384, 135] on span "Summer Buckshaw" at bounding box center [391, 141] width 45 height 12
type input "Summer Buckshaw"
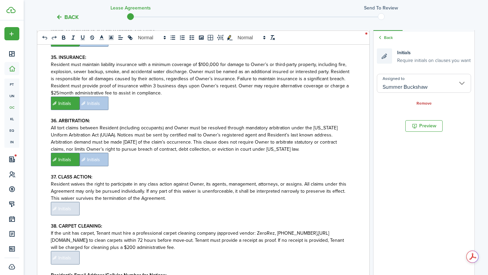
click at [68, 202] on span "Initials" at bounding box center [65, 209] width 29 height 14
click at [386, 88] on input "Assigned to" at bounding box center [424, 83] width 94 height 19
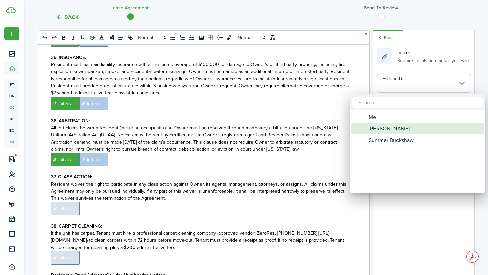
click at [381, 127] on span "[PERSON_NAME]" at bounding box center [389, 129] width 41 height 12
type input "[PERSON_NAME]"
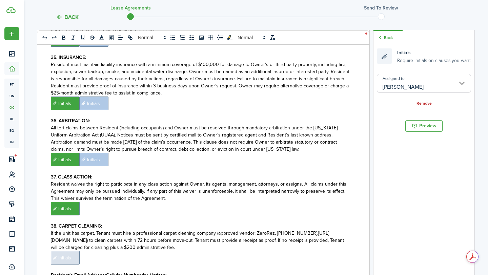
click at [303, 202] on p "﻿ Initials ﻿" at bounding box center [201, 209] width 300 height 14
click at [399, 77] on input "Assigned to" at bounding box center [424, 83] width 94 height 19
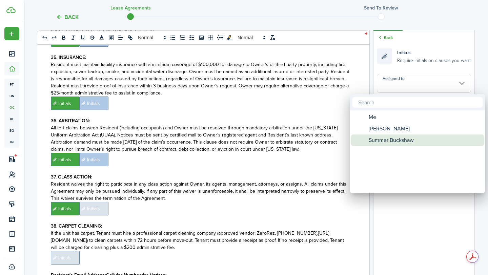
click at [379, 141] on span "Summer Buckshaw" at bounding box center [391, 141] width 45 height 12
type input "Summer Buckshaw"
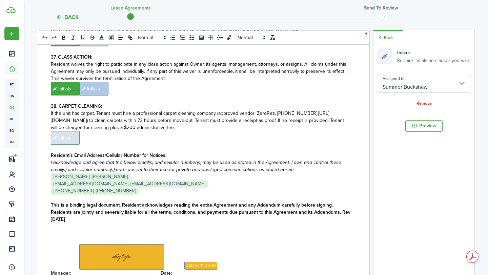
scroll to position [3473, 0]
click at [62, 131] on span "Initials" at bounding box center [65, 138] width 29 height 14
click at [394, 85] on input "Assigned to" at bounding box center [424, 83] width 94 height 19
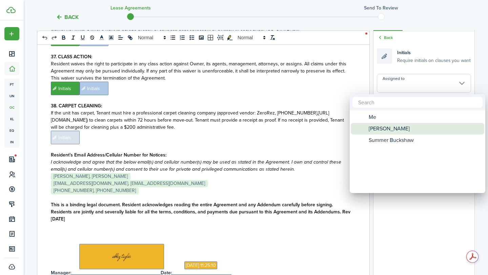
click at [378, 127] on span "[PERSON_NAME]" at bounding box center [389, 129] width 41 height 12
type input "[PERSON_NAME]"
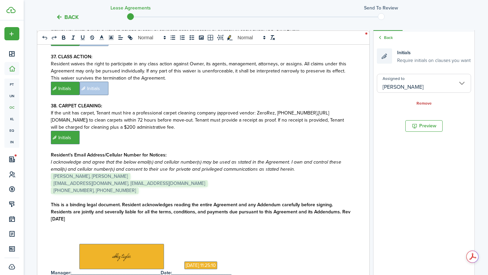
click at [334, 131] on p "﻿ Initials ﻿" at bounding box center [201, 138] width 300 height 14
click at [401, 85] on input "Assigned to" at bounding box center [424, 83] width 94 height 19
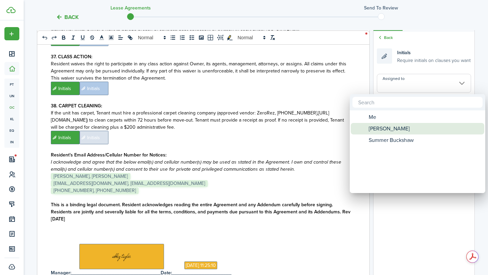
click at [372, 134] on span "[PERSON_NAME]" at bounding box center [389, 129] width 41 height 12
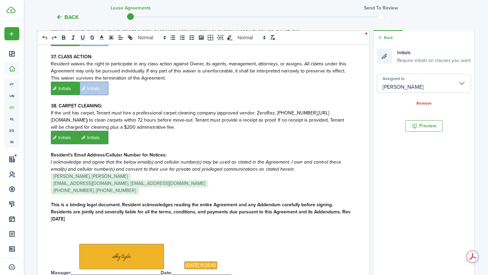
click at [393, 78] on input "[PERSON_NAME]" at bounding box center [424, 83] width 94 height 19
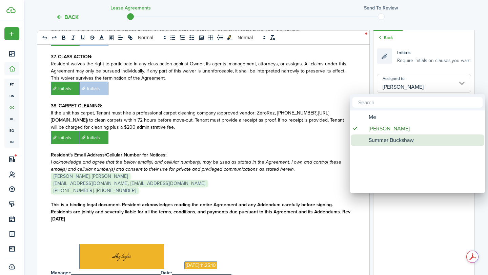
click at [374, 138] on span "Summer Buckshaw" at bounding box center [391, 141] width 45 height 12
type input "Summer Buckshaw"
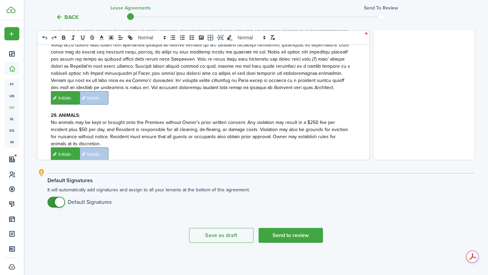
scroll to position [2783, 0]
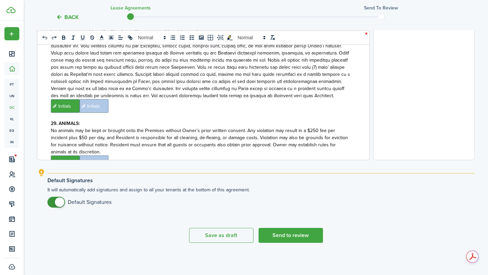
click at [51, 127] on span "No animals may be kept or brought onto the Premises without Owner’s prior writt…" at bounding box center [199, 141] width 297 height 28
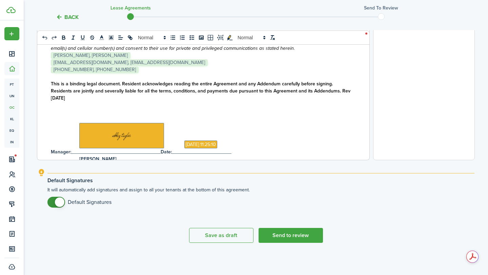
scroll to position [3613, 0]
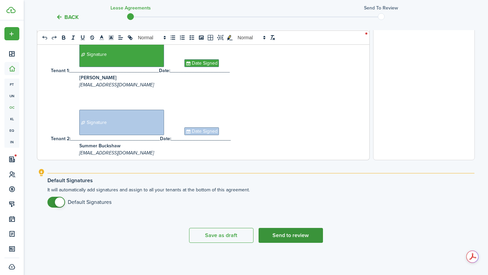
click at [277, 232] on button "Send to review" at bounding box center [291, 235] width 64 height 15
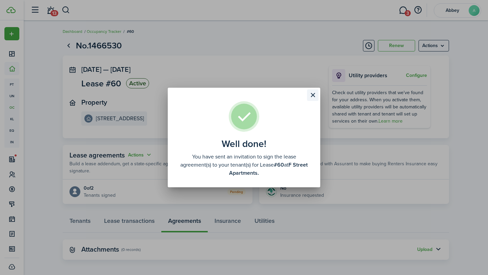
click at [314, 95] on button "Close modal" at bounding box center [313, 95] width 12 height 12
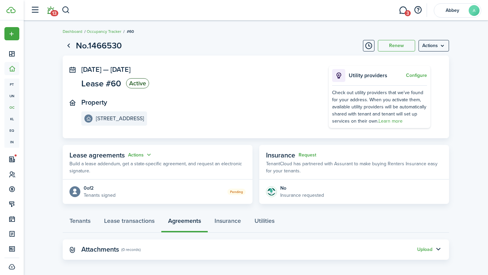
click at [50, 10] on link "13" at bounding box center [50, 10] width 13 height 17
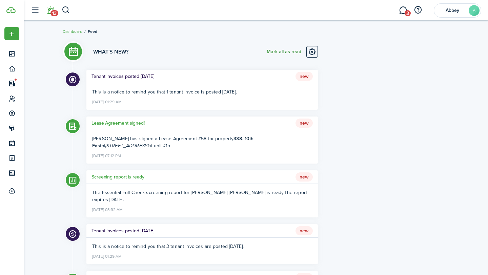
click at [294, 51] on button "Mark all as read" at bounding box center [284, 52] width 35 height 12
